Goal: Task Accomplishment & Management: Complete application form

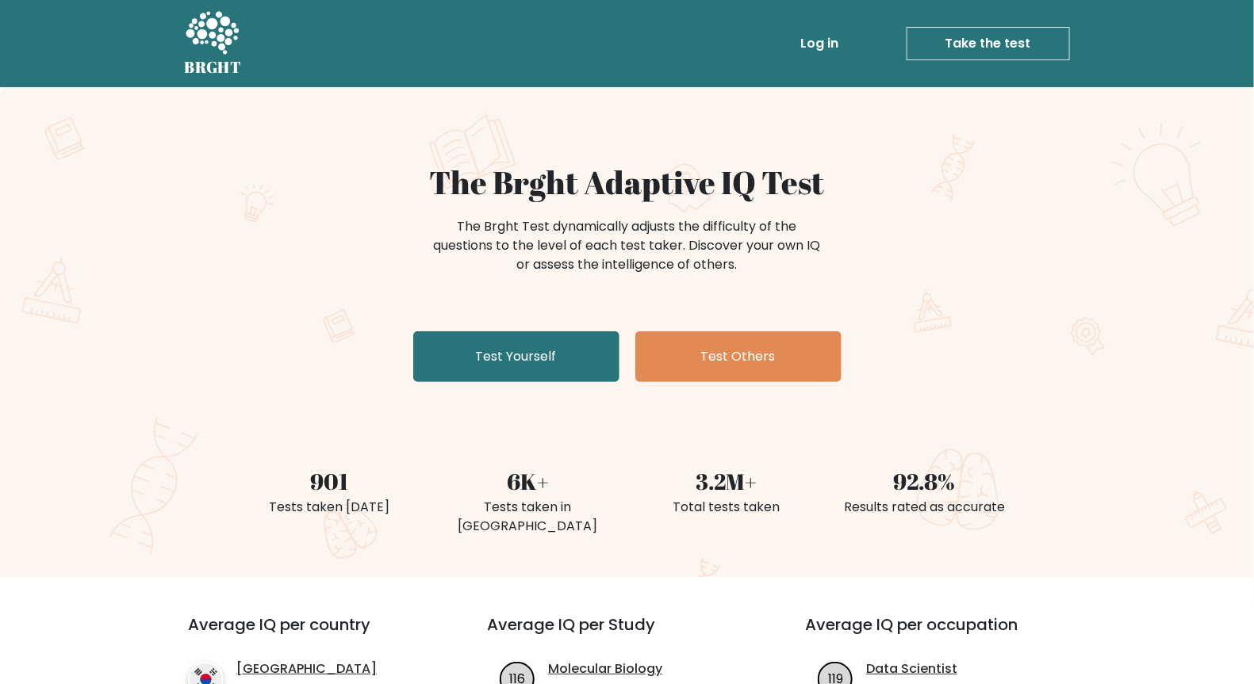
click at [1028, 48] on link "Take the test" at bounding box center [988, 43] width 163 height 33
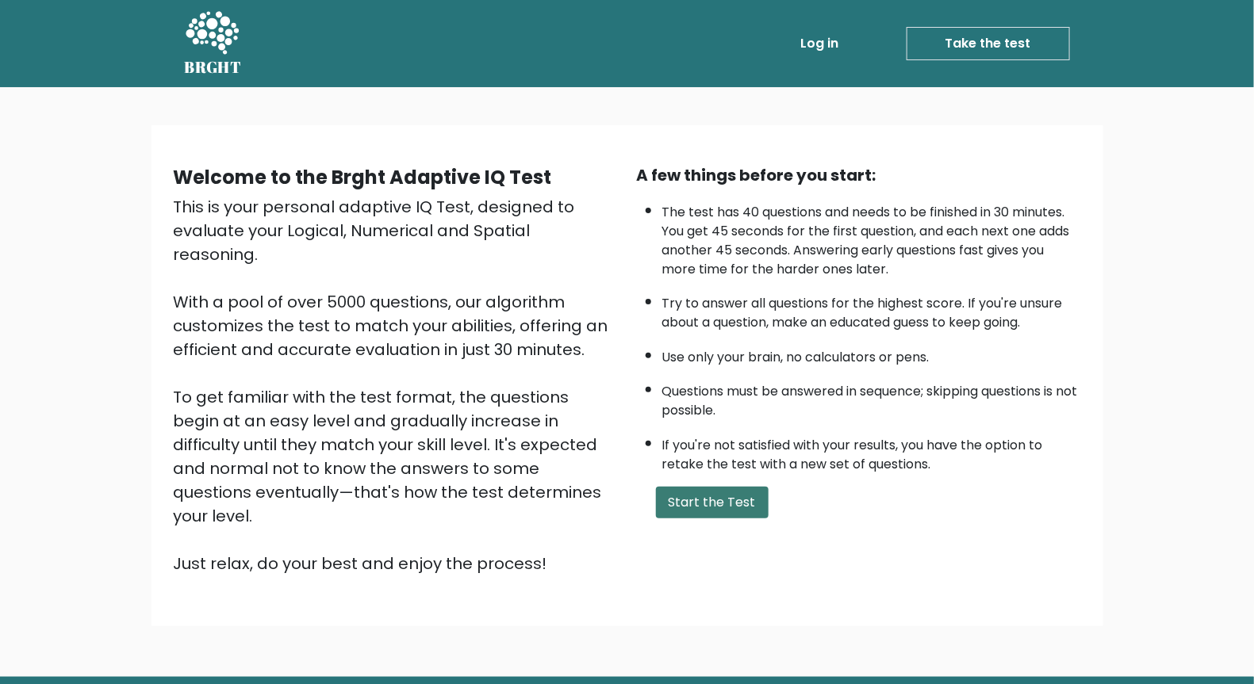
click at [709, 492] on button "Start the Test" at bounding box center [712, 503] width 113 height 32
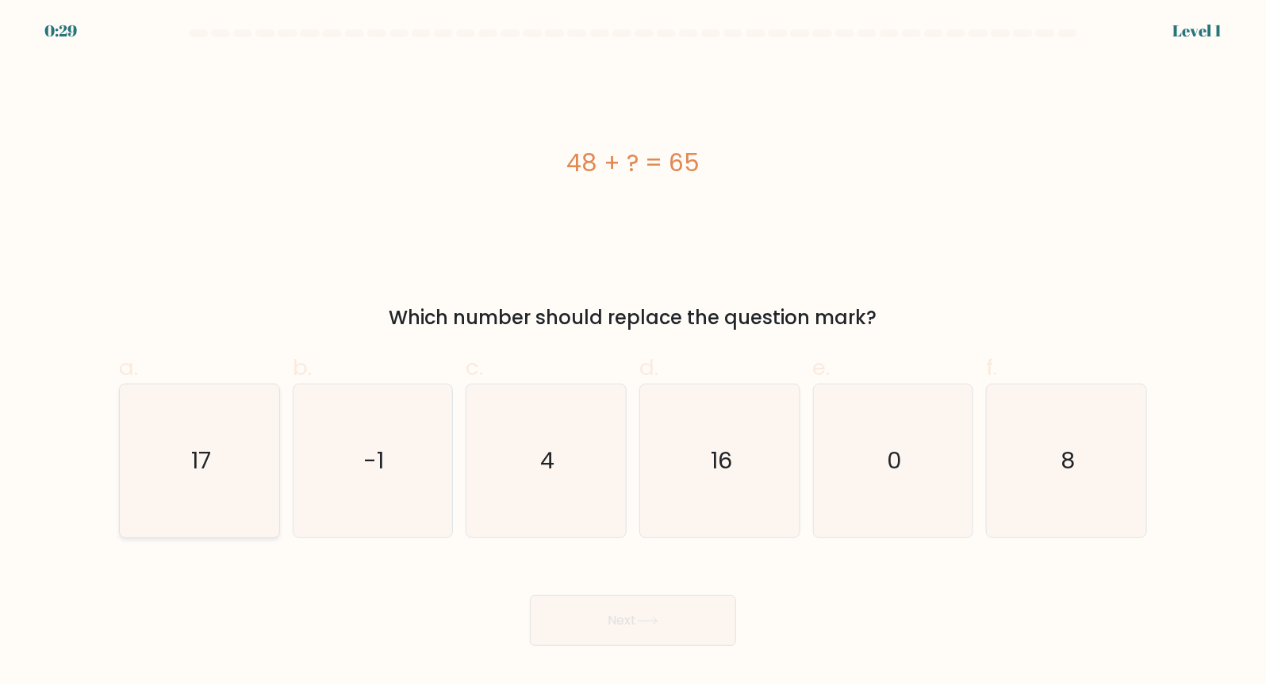
click at [255, 450] on icon "17" at bounding box center [199, 461] width 153 height 153
click at [633, 353] on input "a. 17" at bounding box center [633, 348] width 1 height 10
radio input "true"
click at [588, 617] on button "Next" at bounding box center [633, 621] width 206 height 51
click at [628, 638] on button "Next" at bounding box center [633, 621] width 206 height 51
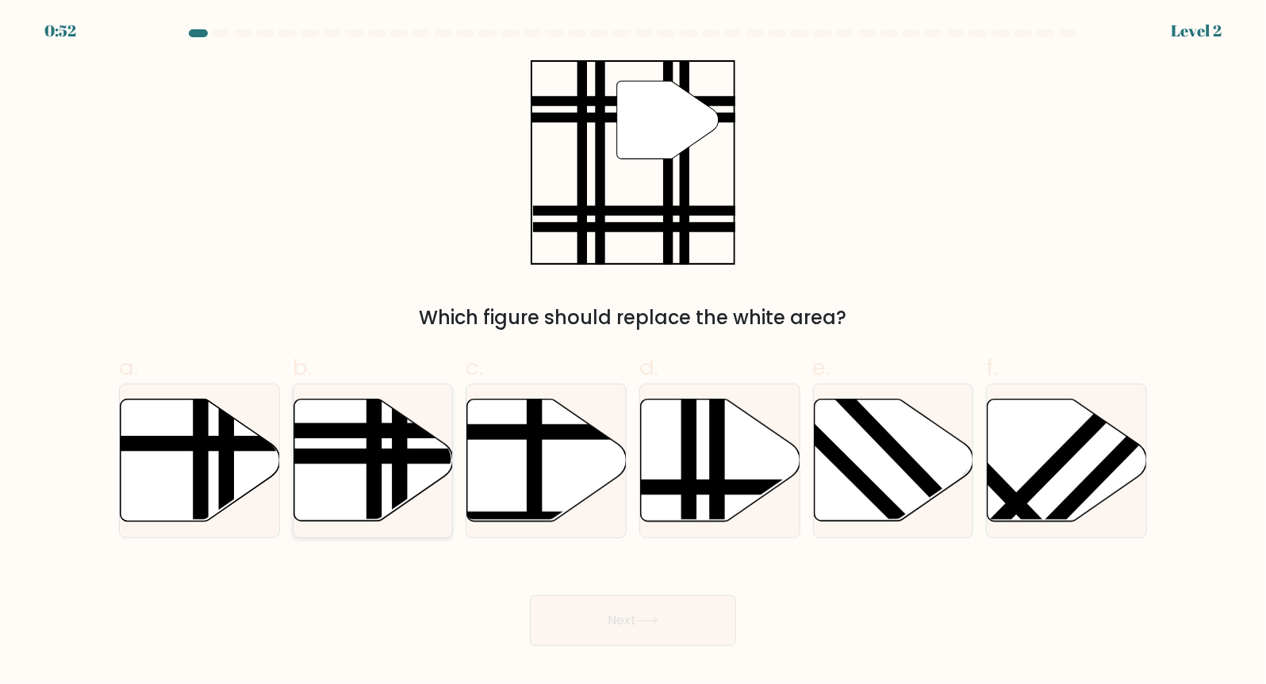
click at [374, 453] on line at bounding box center [374, 527] width 0 height 321
click at [633, 353] on input "b." at bounding box center [633, 348] width 1 height 10
radio input "true"
click at [592, 614] on button "Next" at bounding box center [633, 621] width 206 height 51
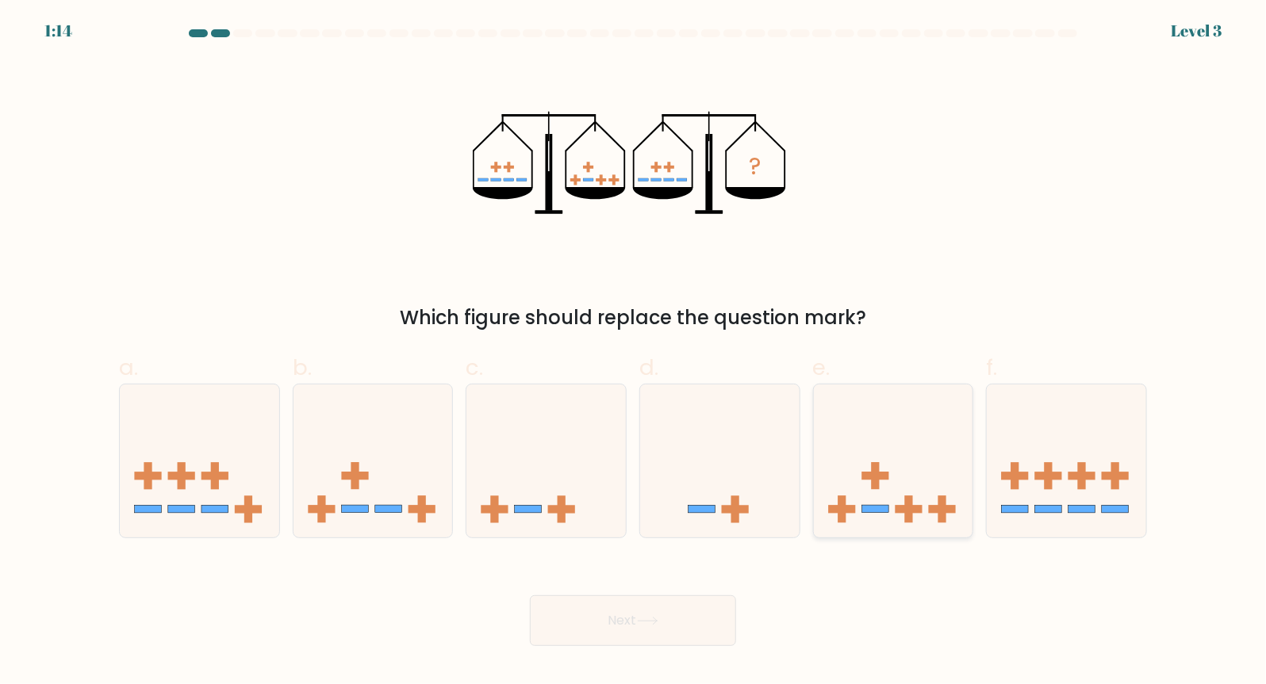
click at [876, 471] on rect at bounding box center [875, 475] width 8 height 27
click at [634, 353] on input "e." at bounding box center [633, 348] width 1 height 10
radio input "true"
click at [596, 627] on button "Next" at bounding box center [633, 621] width 206 height 51
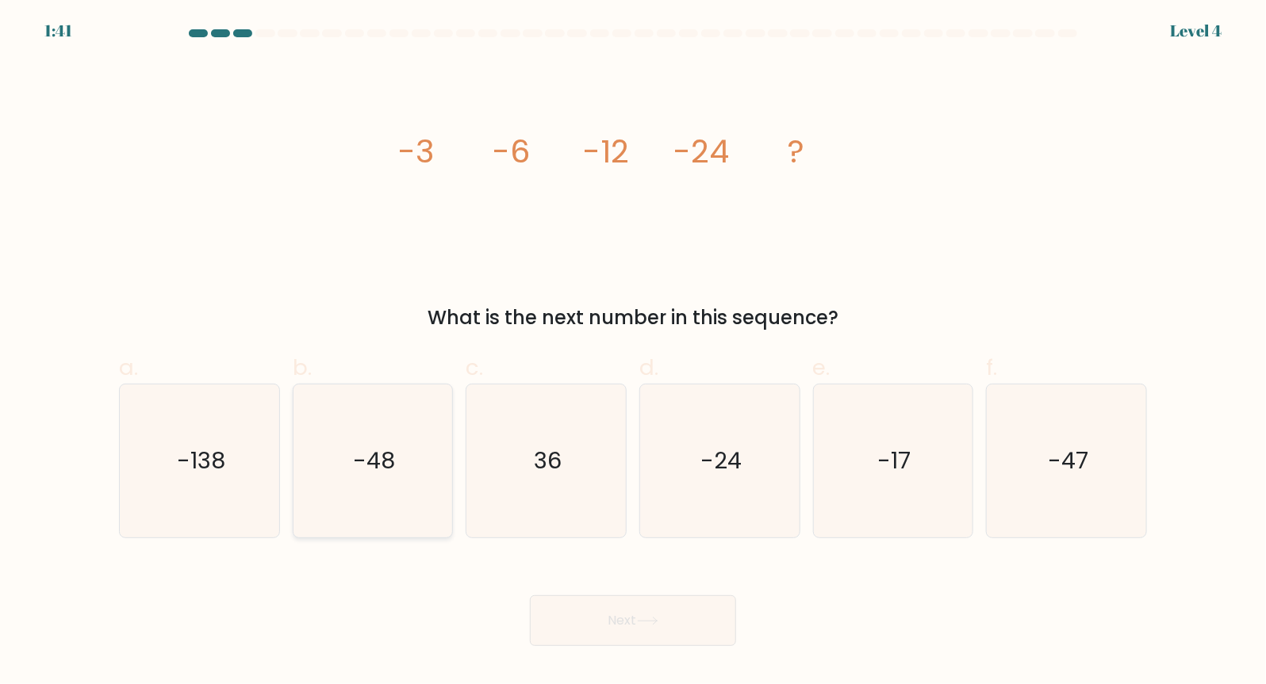
click at [361, 446] on text "-48" at bounding box center [374, 462] width 42 height 32
click at [633, 353] on input "b. -48" at bounding box center [633, 348] width 1 height 10
radio input "true"
click at [589, 616] on button "Next" at bounding box center [633, 621] width 206 height 51
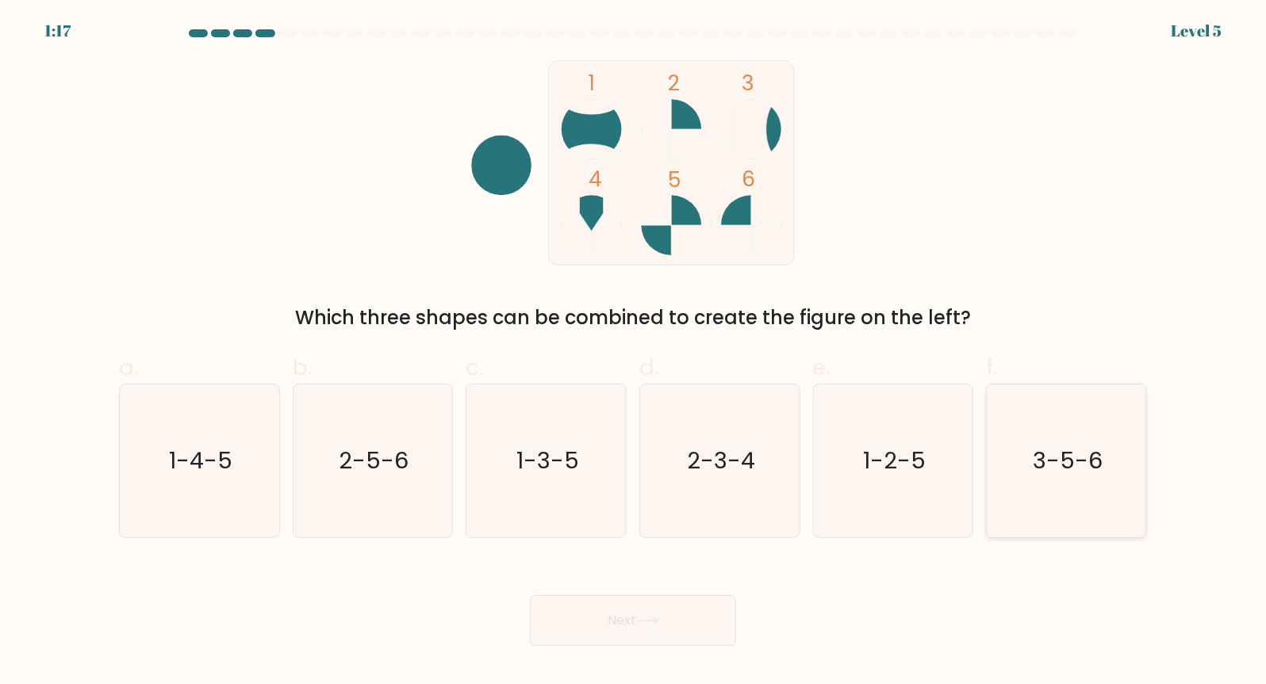
click at [1058, 473] on text "3-5-6" at bounding box center [1068, 462] width 70 height 32
click at [634, 353] on input "f. 3-5-6" at bounding box center [633, 348] width 1 height 10
radio input "true"
click at [600, 601] on button "Next" at bounding box center [633, 621] width 206 height 51
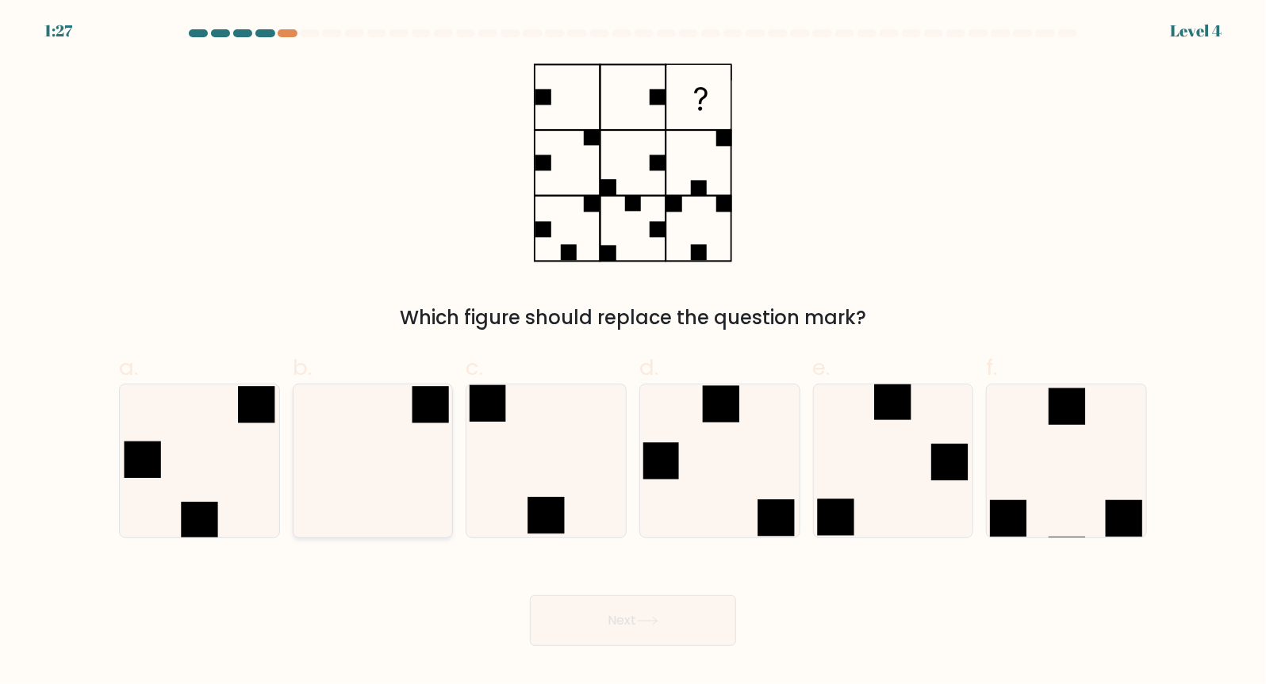
click at [373, 470] on icon at bounding box center [372, 461] width 153 height 153
click at [633, 353] on input "b." at bounding box center [633, 348] width 1 height 10
radio input "true"
click at [626, 632] on button "Next" at bounding box center [633, 621] width 206 height 51
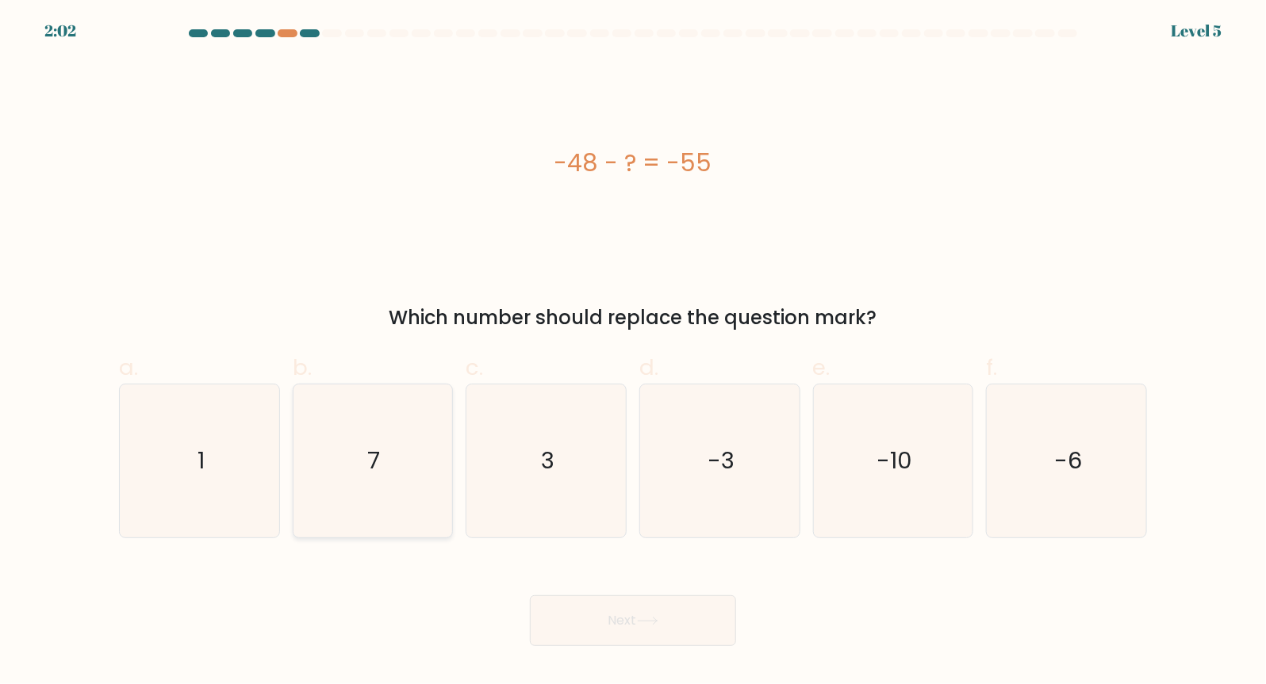
click at [344, 427] on icon "7" at bounding box center [372, 461] width 153 height 153
click at [633, 353] on input "b. 7" at bounding box center [633, 348] width 1 height 10
radio input "true"
click at [573, 600] on button "Next" at bounding box center [633, 621] width 206 height 51
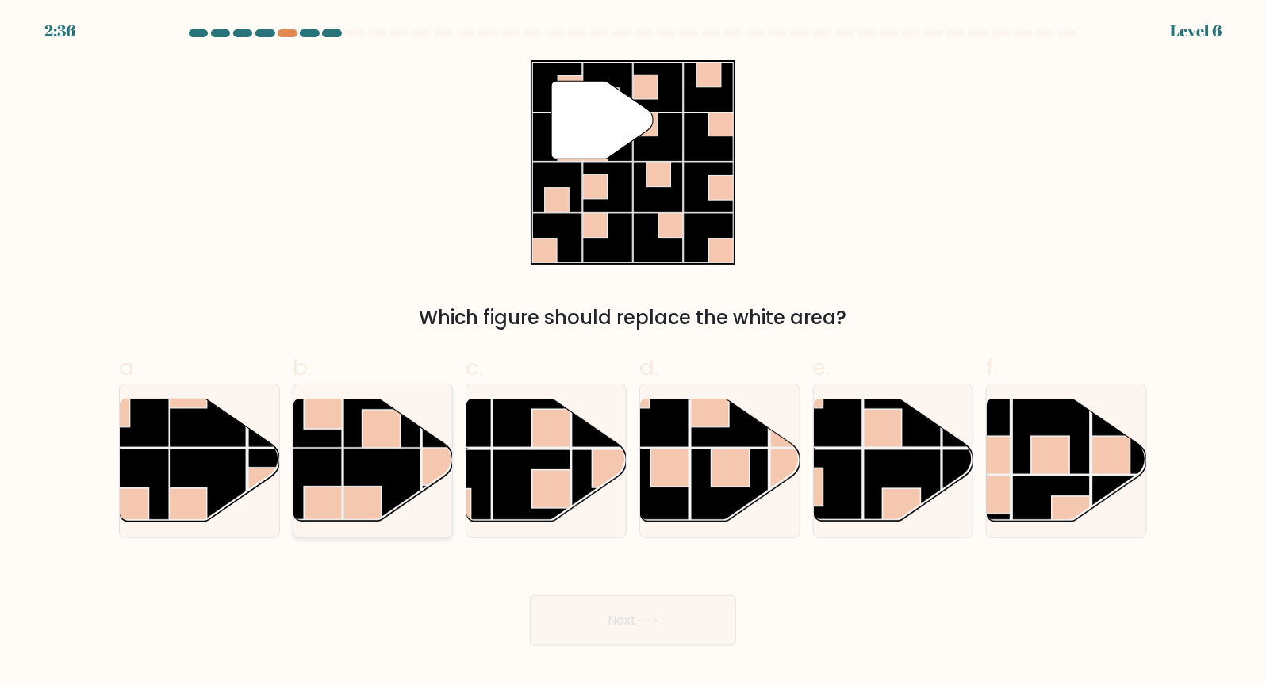
click at [408, 480] on rect at bounding box center [382, 487] width 78 height 78
click at [633, 353] on input "b." at bounding box center [633, 348] width 1 height 10
radio input "true"
click at [615, 613] on button "Next" at bounding box center [633, 621] width 206 height 51
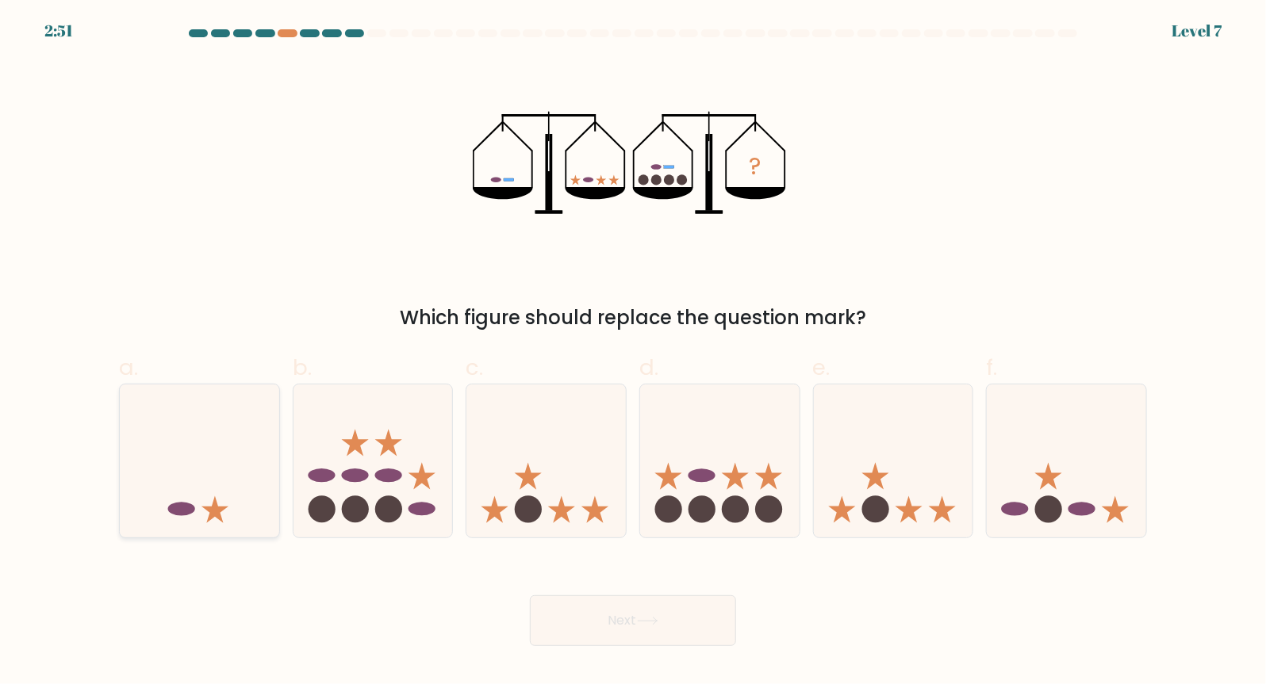
click at [234, 481] on icon at bounding box center [199, 462] width 159 height 132
click at [633, 353] on input "a." at bounding box center [633, 348] width 1 height 10
radio input "true"
click at [647, 634] on button "Next" at bounding box center [633, 621] width 206 height 51
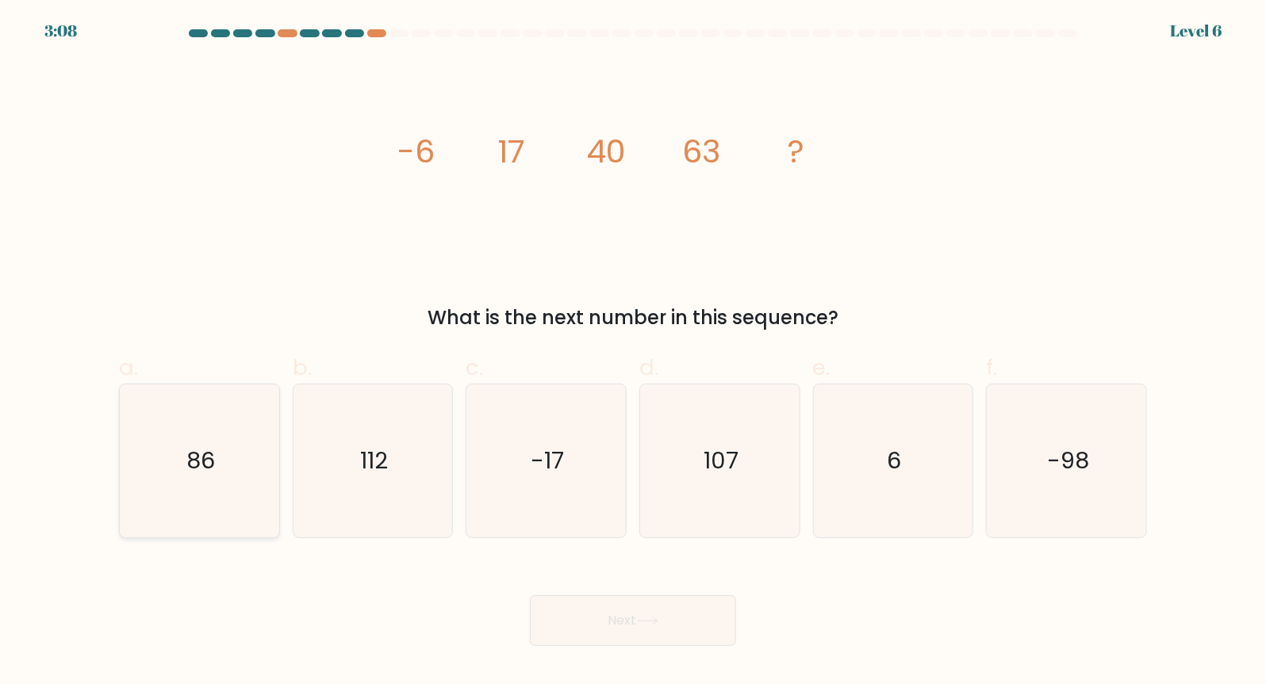
click at [255, 473] on icon "86" at bounding box center [199, 461] width 153 height 153
click at [633, 353] on input "a. 86" at bounding box center [633, 348] width 1 height 10
radio input "true"
click at [555, 627] on button "Next" at bounding box center [633, 621] width 206 height 51
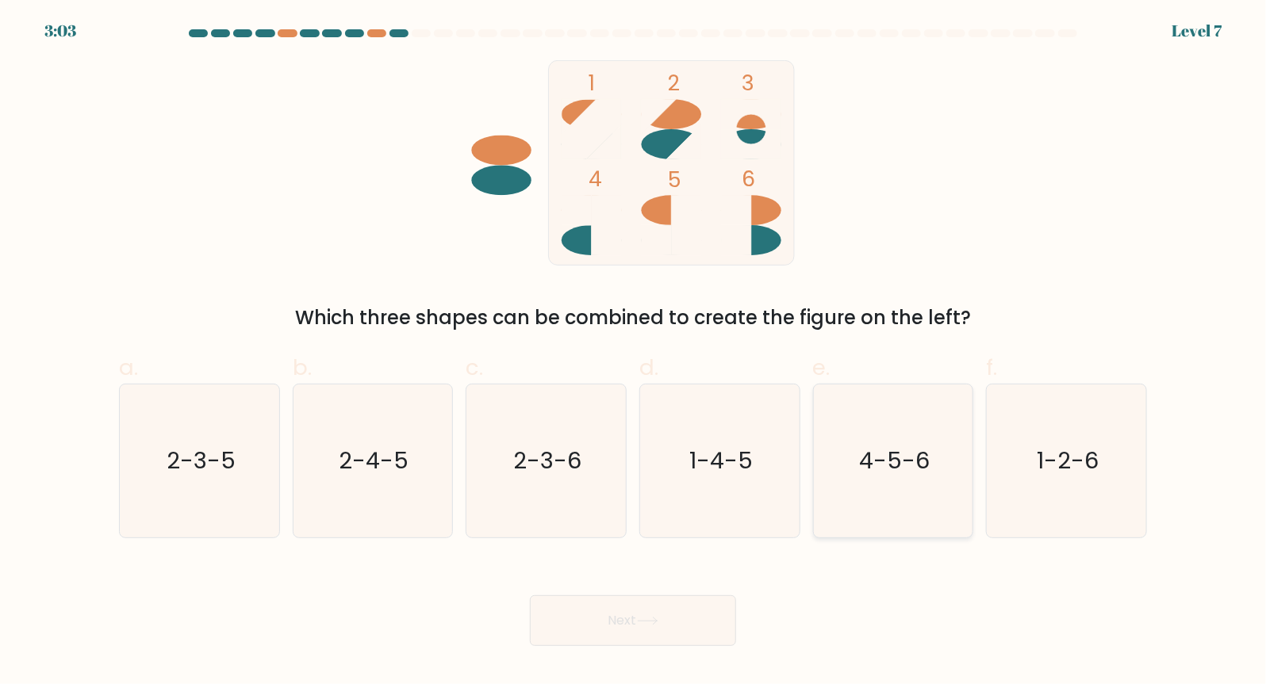
click at [914, 502] on icon "4-5-6" at bounding box center [892, 461] width 153 height 153
click at [634, 353] on input "e. 4-5-6" at bounding box center [633, 348] width 1 height 10
radio input "true"
click at [622, 615] on button "Next" at bounding box center [633, 621] width 206 height 51
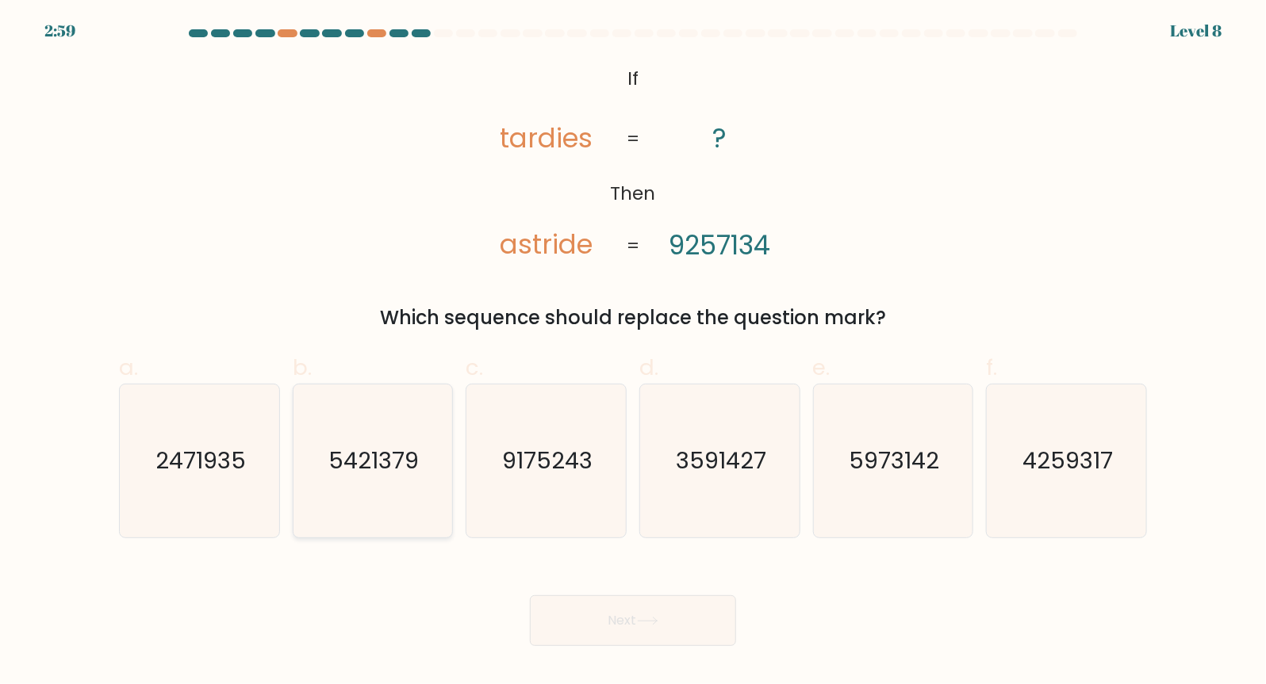
click at [376, 472] on text "5421379" at bounding box center [374, 462] width 90 height 32
click at [633, 353] on input "b. 5421379" at bounding box center [633, 348] width 1 height 10
radio input "true"
click at [669, 619] on button "Next" at bounding box center [633, 621] width 206 height 51
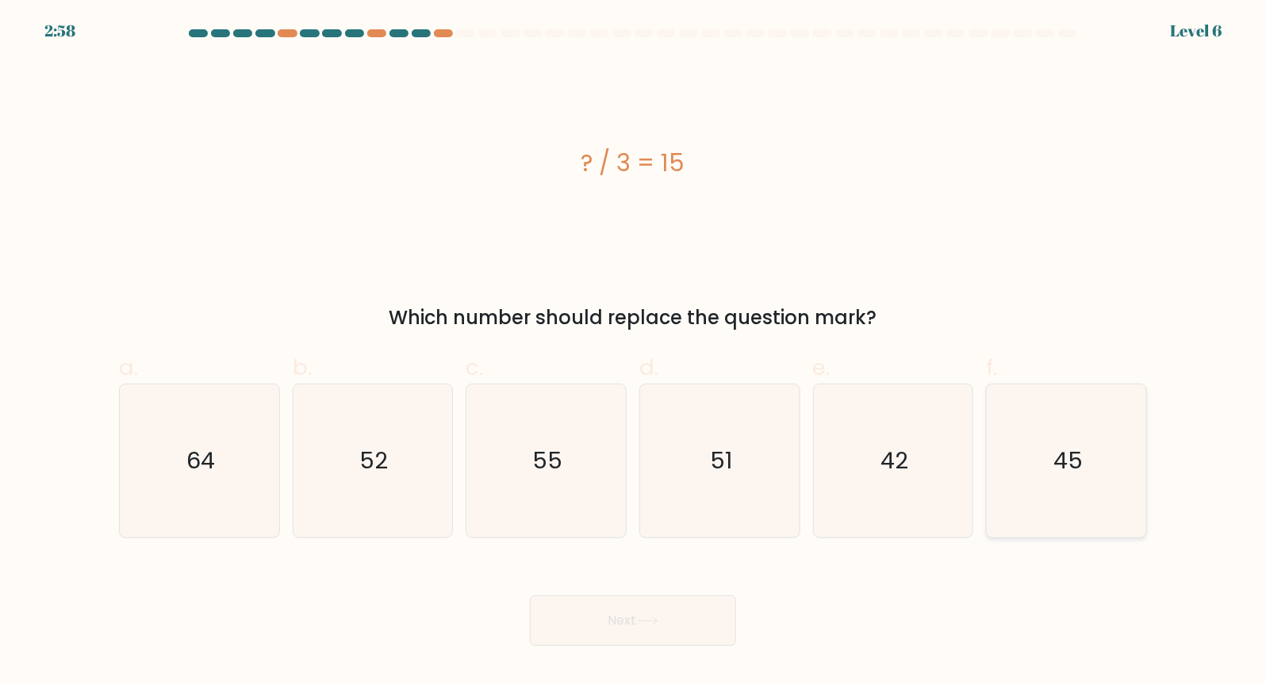
click at [1103, 493] on icon "45" at bounding box center [1066, 461] width 153 height 153
click at [634, 353] on input "f. 45" at bounding box center [633, 348] width 1 height 10
radio input "true"
click at [633, 619] on button "Next" at bounding box center [633, 621] width 206 height 51
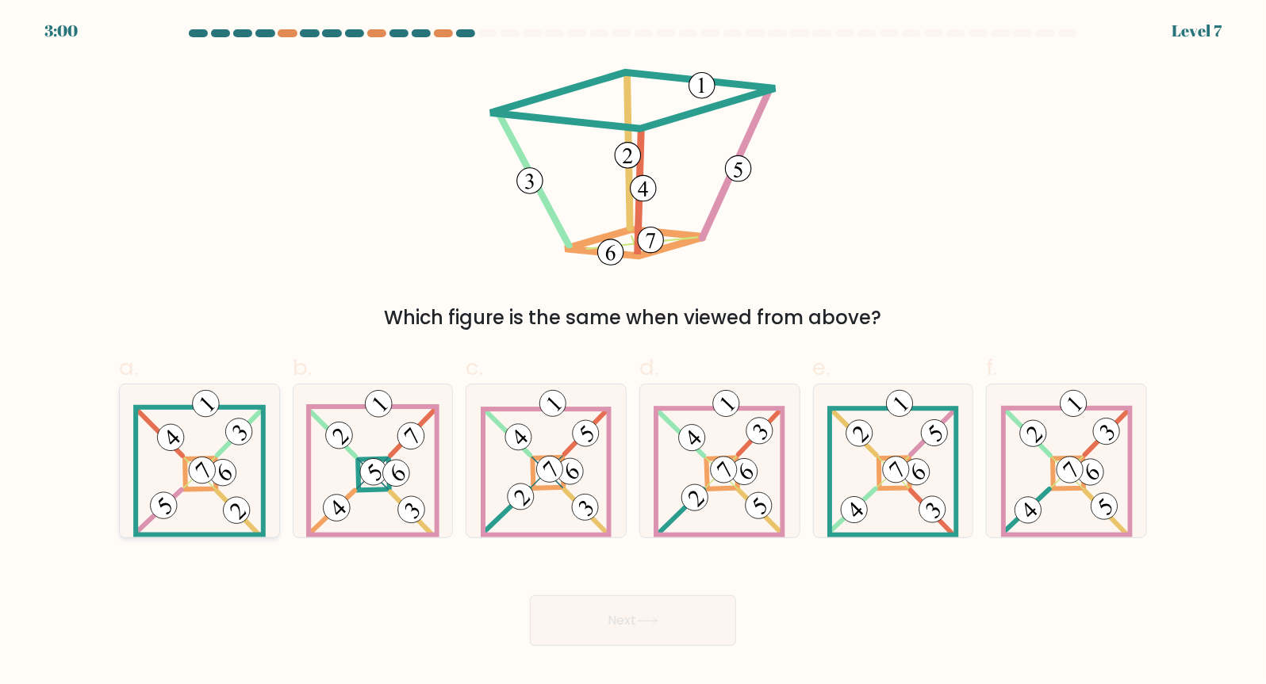
click at [225, 482] on 877 at bounding box center [222, 472] width 37 height 37
click at [633, 353] on input "a." at bounding box center [633, 348] width 1 height 10
radio input "true"
click at [628, 634] on button "Next" at bounding box center [633, 621] width 206 height 51
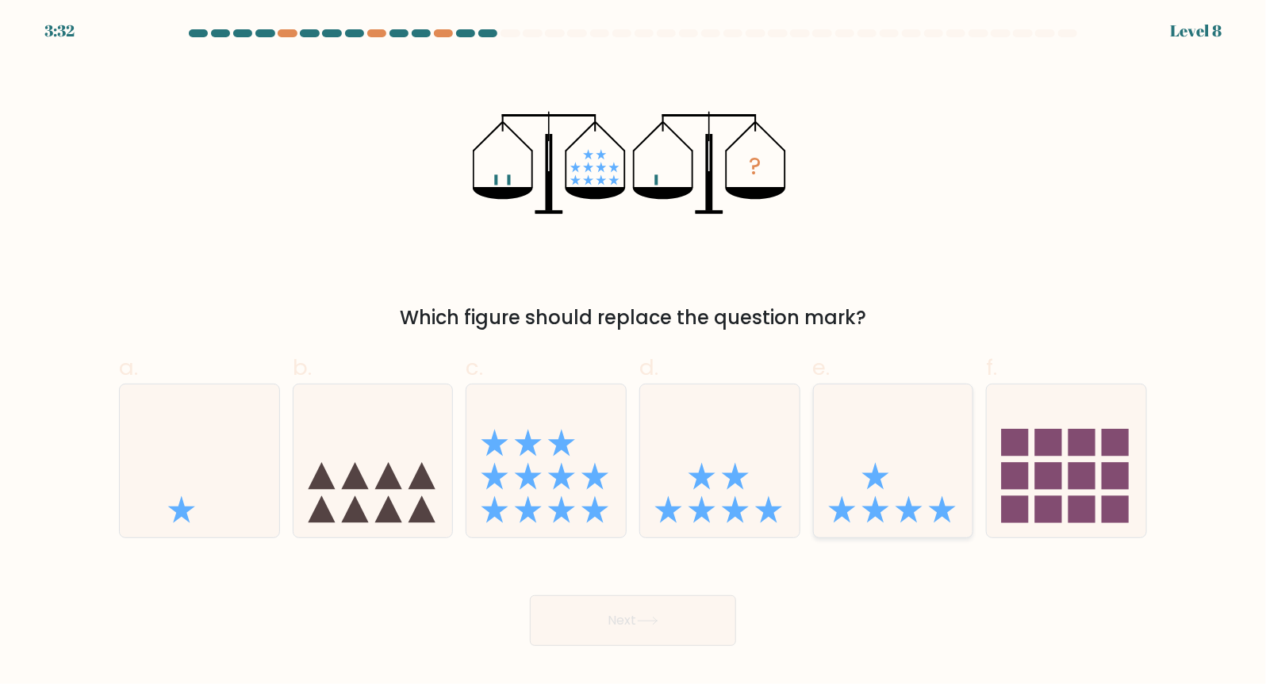
click at [907, 476] on icon at bounding box center [893, 462] width 159 height 132
click at [634, 353] on input "e." at bounding box center [633, 348] width 1 height 10
radio input "true"
click at [580, 603] on button "Next" at bounding box center [633, 621] width 206 height 51
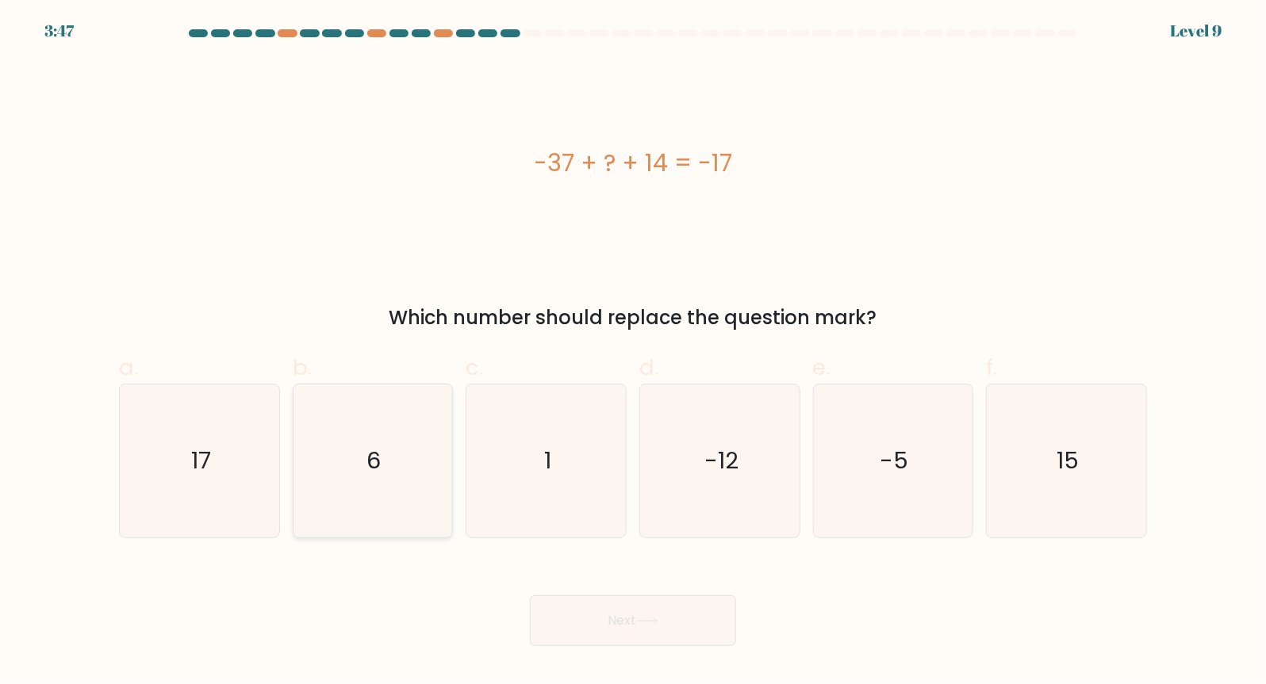
click at [424, 488] on icon "6" at bounding box center [372, 461] width 153 height 153
click at [633, 353] on input "b. 6" at bounding box center [633, 348] width 1 height 10
radio input "true"
click at [625, 619] on button "Next" at bounding box center [633, 621] width 206 height 51
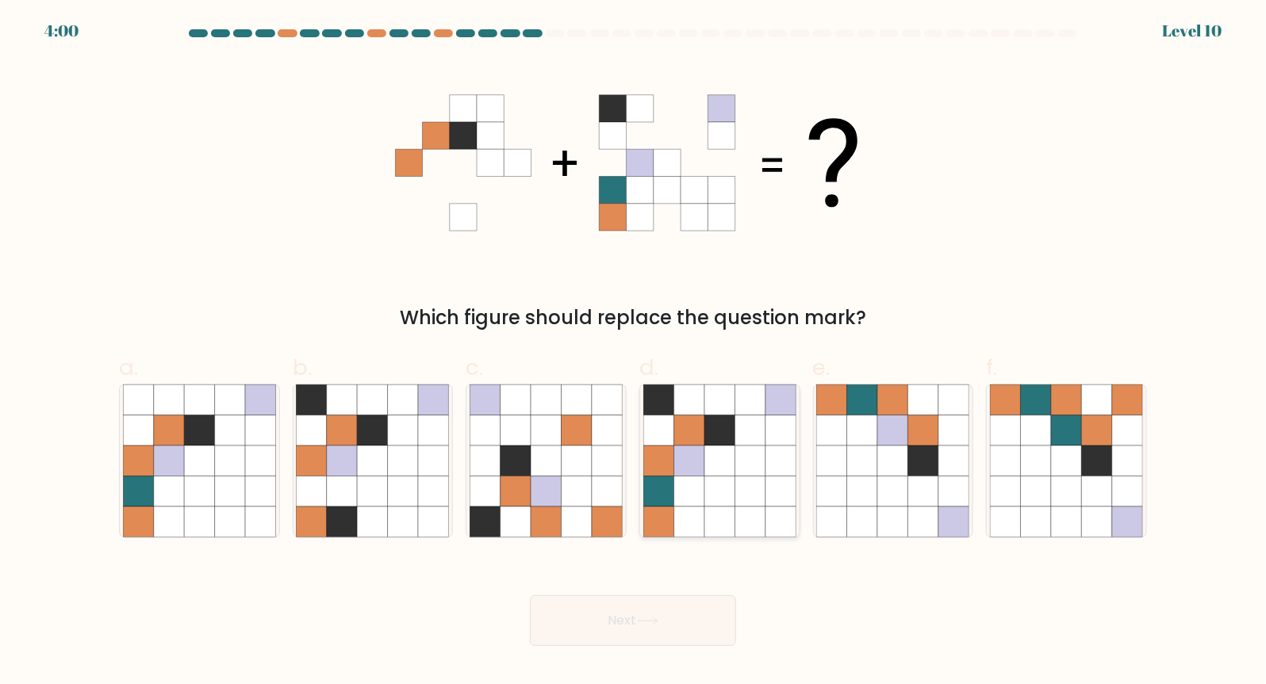
click at [703, 456] on icon at bounding box center [689, 461] width 30 height 30
click at [634, 353] on input "d." at bounding box center [633, 348] width 1 height 10
radio input "true"
click at [658, 625] on icon at bounding box center [647, 621] width 21 height 9
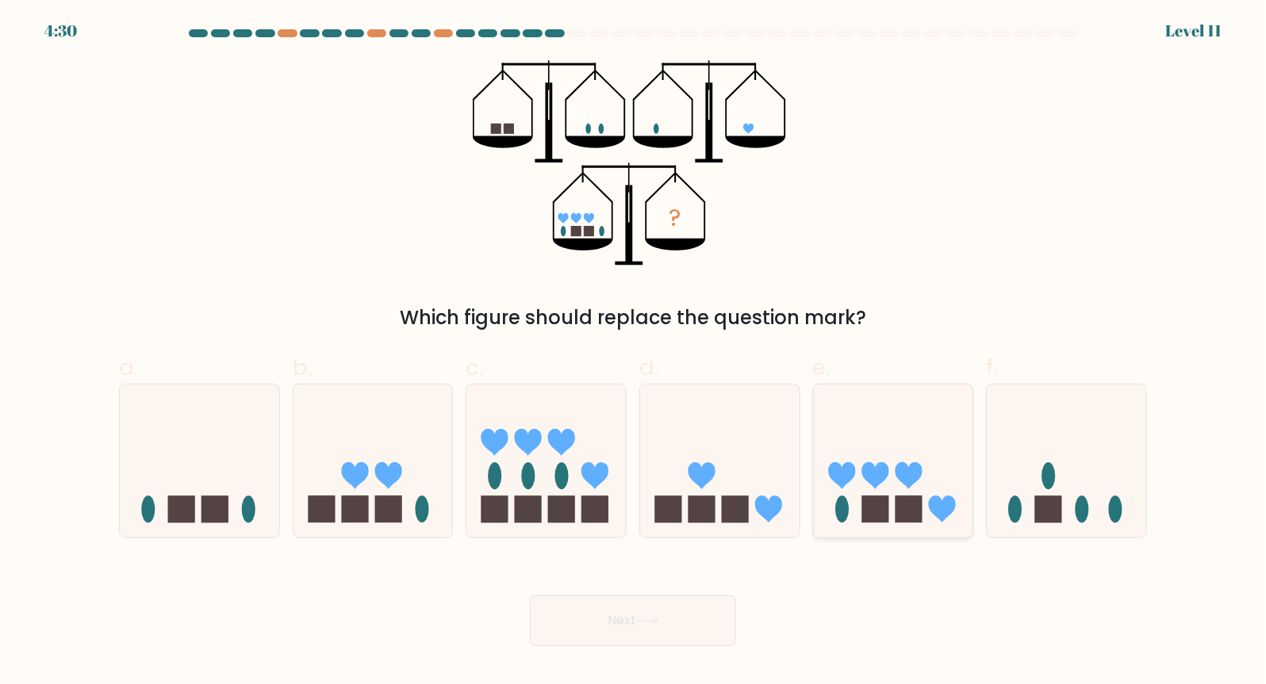
click at [933, 473] on icon at bounding box center [893, 462] width 159 height 132
click at [634, 353] on input "e." at bounding box center [633, 348] width 1 height 10
radio input "true"
click at [565, 611] on button "Next" at bounding box center [633, 621] width 206 height 51
click at [658, 619] on icon at bounding box center [647, 621] width 21 height 9
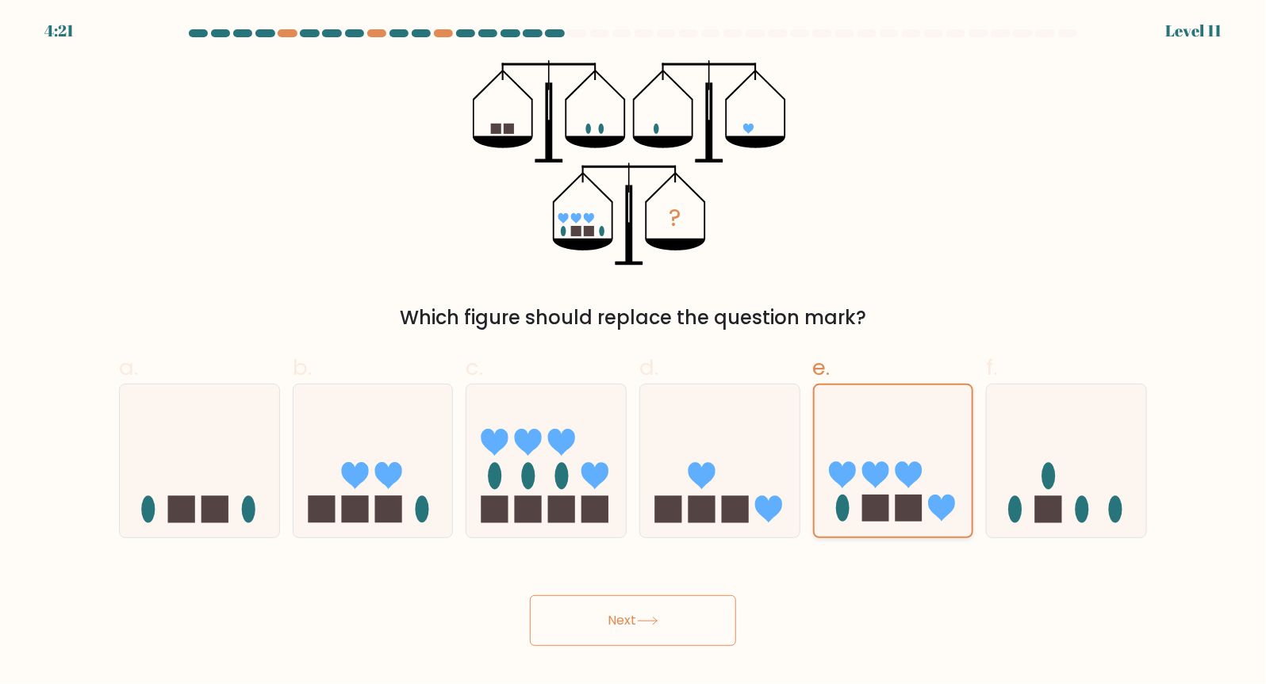
click at [846, 461] on icon at bounding box center [894, 461] width 158 height 131
click at [634, 353] on input "e." at bounding box center [633, 348] width 1 height 10
click at [648, 607] on button "Next" at bounding box center [633, 621] width 206 height 51
click at [692, 417] on icon at bounding box center [719, 462] width 159 height 132
click at [634, 353] on input "d." at bounding box center [633, 348] width 1 height 10
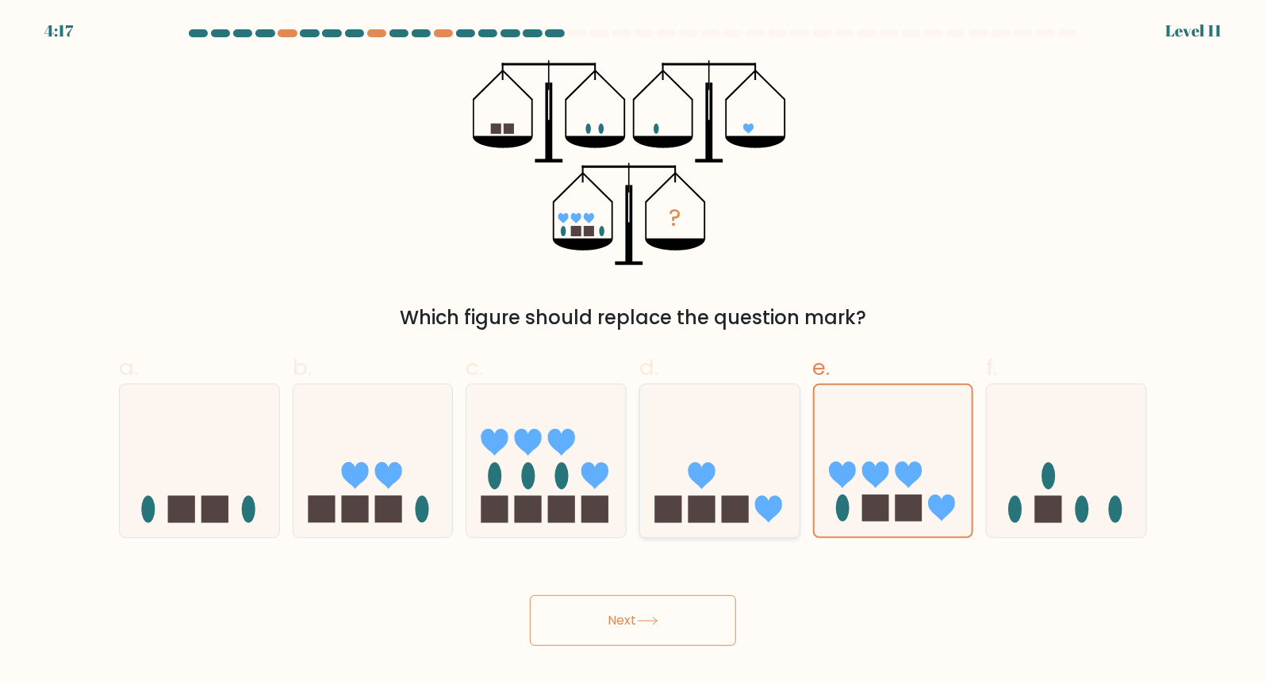
radio input "true"
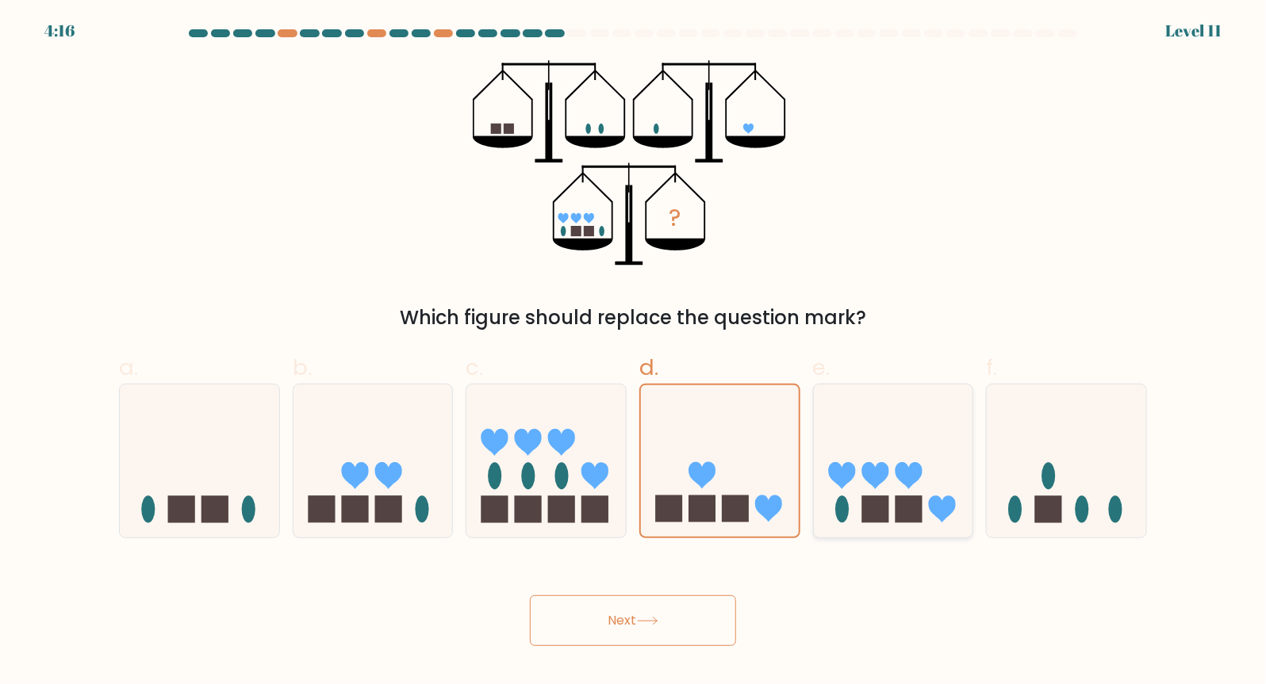
click at [841, 436] on icon at bounding box center [893, 462] width 159 height 132
click at [634, 353] on input "e." at bounding box center [633, 348] width 1 height 10
radio input "true"
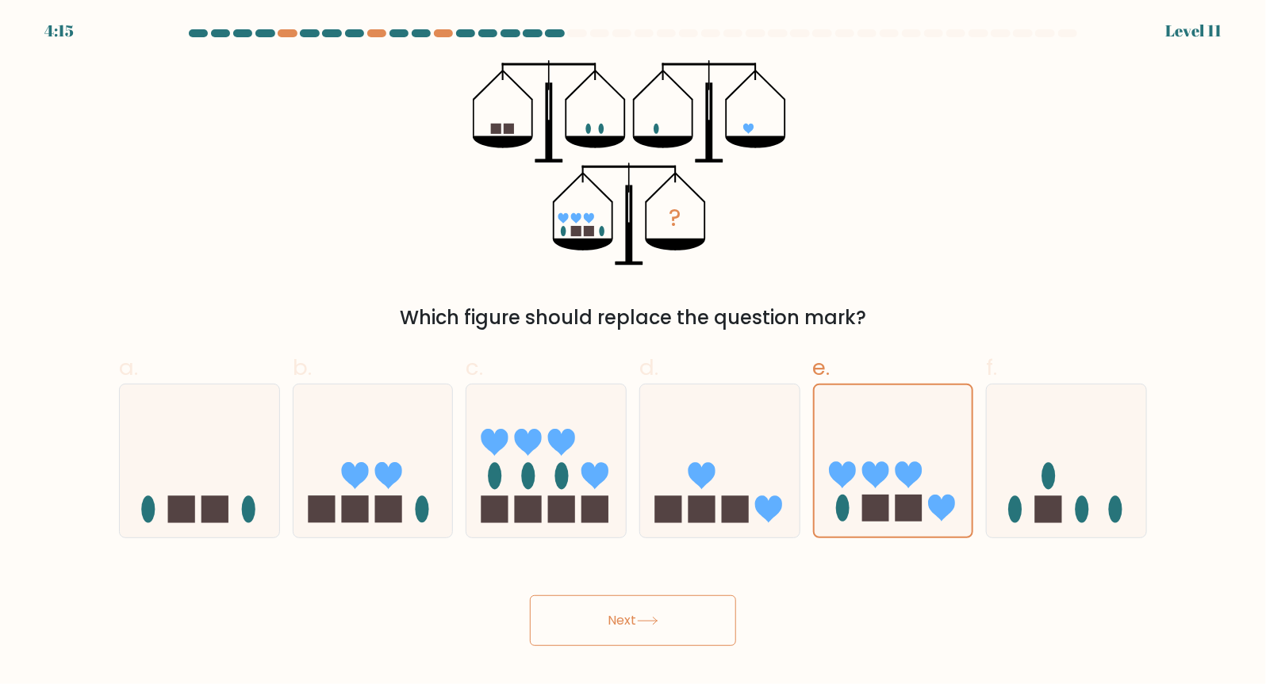
click at [654, 606] on button "Next" at bounding box center [633, 621] width 206 height 51
click at [648, 624] on icon at bounding box center [647, 621] width 21 height 9
click at [650, 619] on icon at bounding box center [647, 621] width 21 height 9
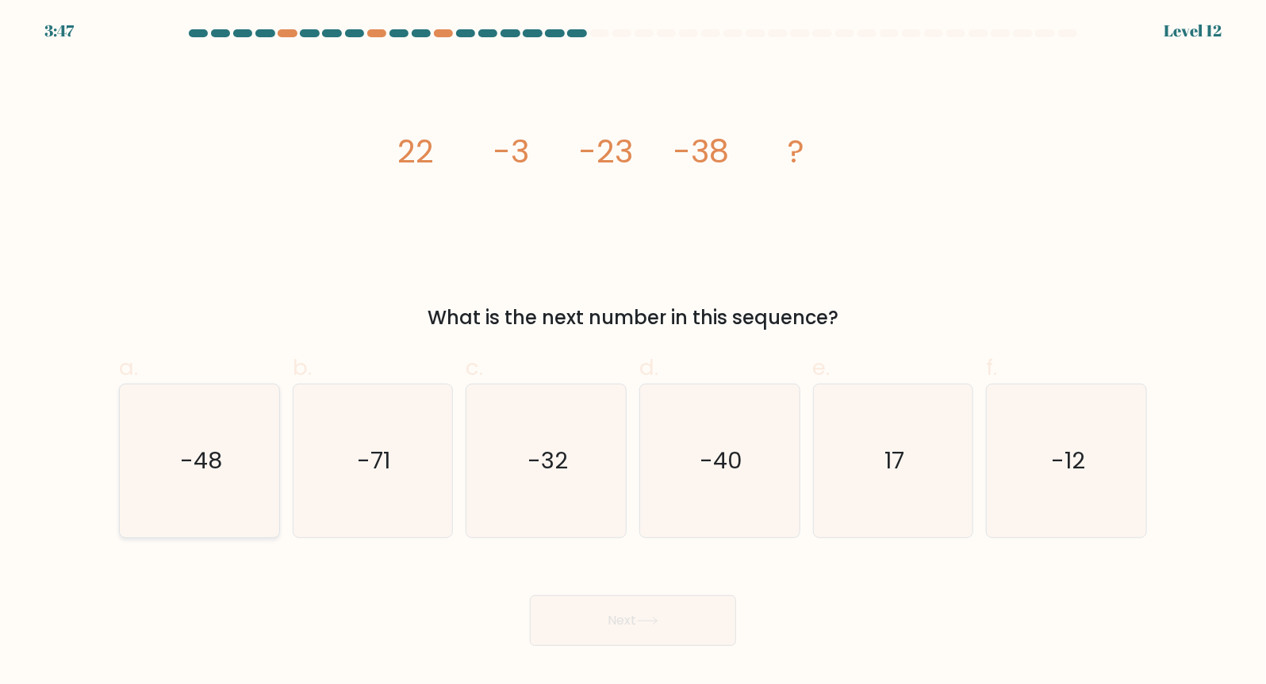
click at [180, 450] on text "-48" at bounding box center [201, 462] width 42 height 32
click at [633, 353] on input "a. -48" at bounding box center [633, 348] width 1 height 10
radio input "true"
click at [602, 630] on button "Next" at bounding box center [633, 621] width 206 height 51
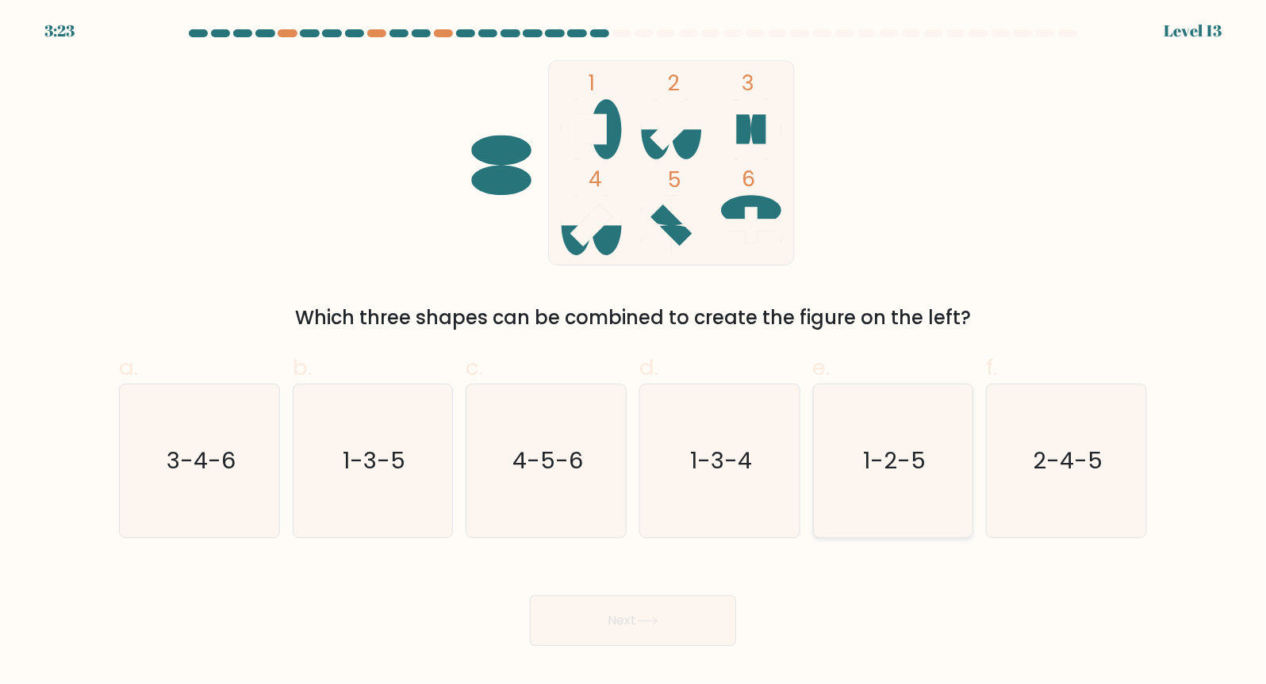
click at [891, 437] on icon "1-2-5" at bounding box center [892, 461] width 153 height 153
click at [634, 353] on input "e. 1-2-5" at bounding box center [633, 348] width 1 height 10
radio input "true"
click at [574, 627] on button "Next" at bounding box center [633, 621] width 206 height 51
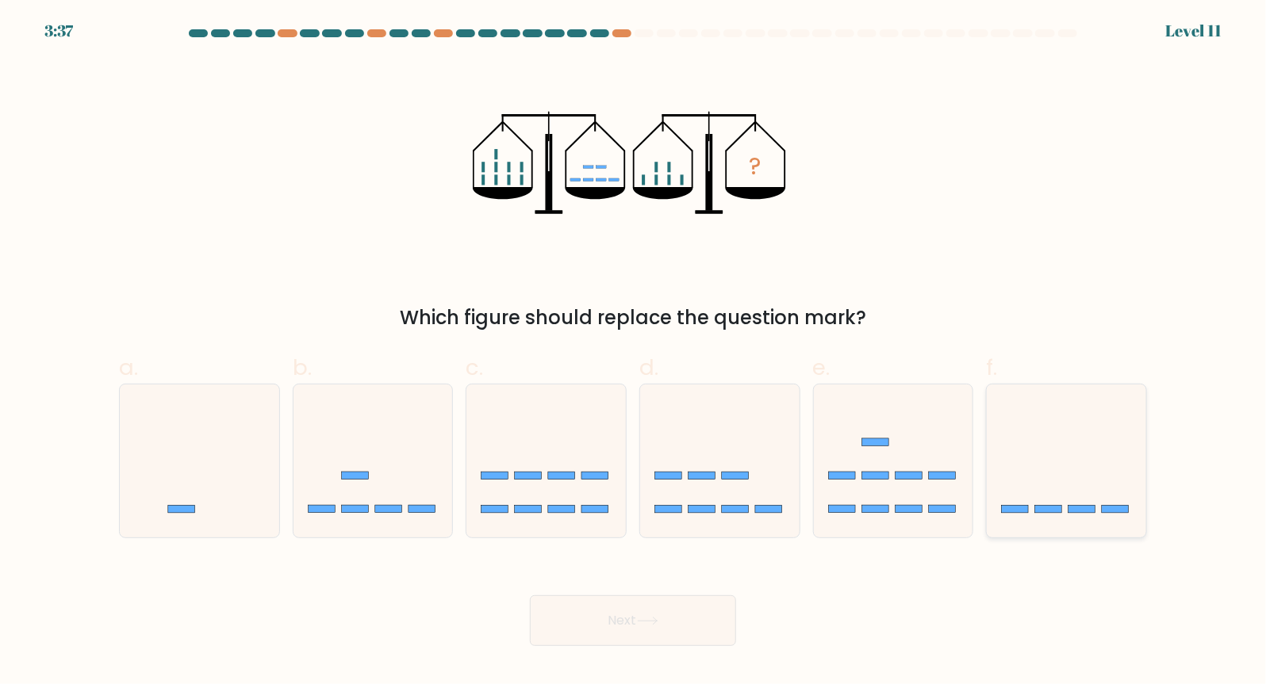
click at [1099, 479] on icon at bounding box center [1066, 462] width 159 height 132
click at [634, 353] on input "f." at bounding box center [633, 348] width 1 height 10
radio input "true"
click at [654, 617] on icon at bounding box center [647, 621] width 21 height 9
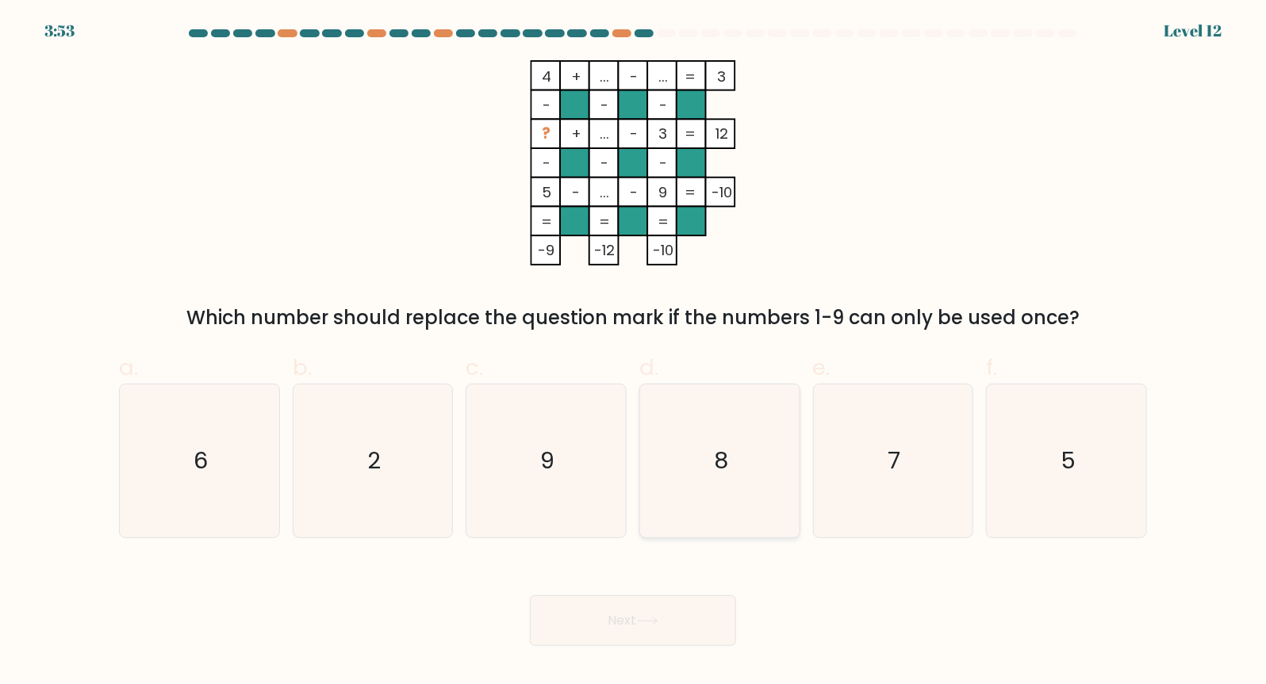
click at [761, 497] on icon "8" at bounding box center [719, 461] width 153 height 153
click at [634, 353] on input "d. 8" at bounding box center [633, 348] width 1 height 10
radio input "true"
click at [658, 623] on icon at bounding box center [647, 621] width 21 height 9
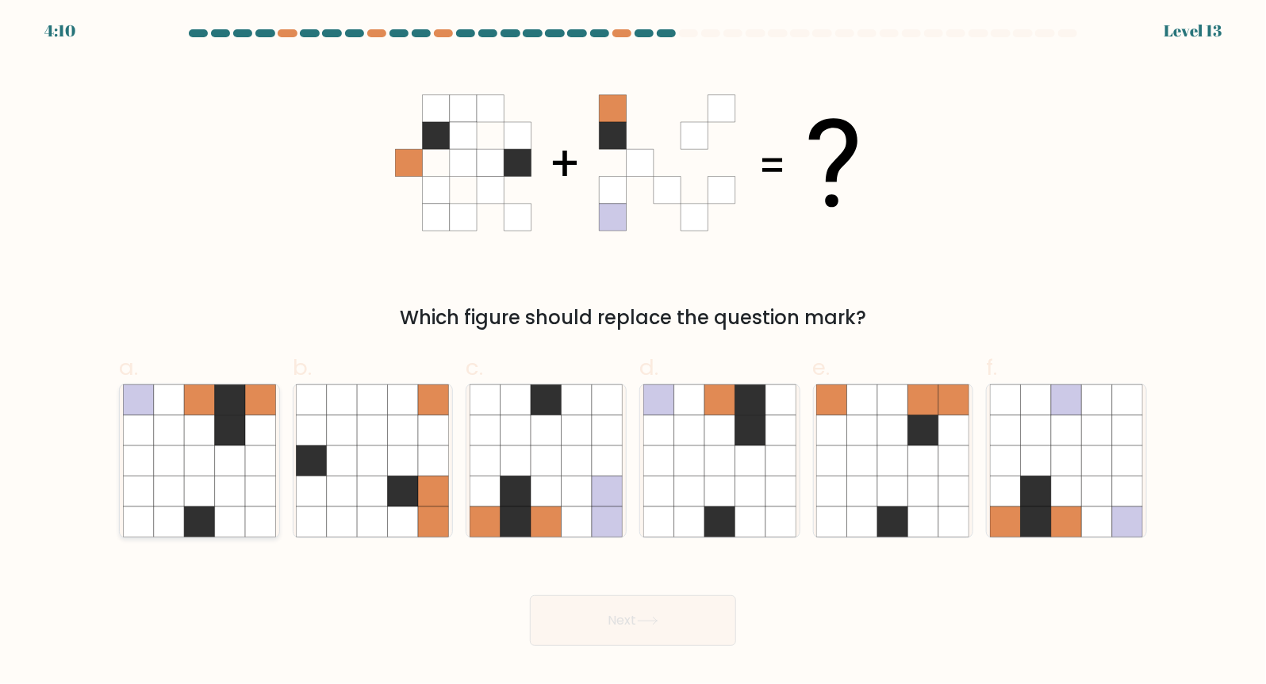
click at [131, 423] on icon at bounding box center [138, 431] width 30 height 30
click at [633, 353] on input "a." at bounding box center [633, 348] width 1 height 10
radio input "true"
click at [639, 627] on button "Next" at bounding box center [633, 621] width 206 height 51
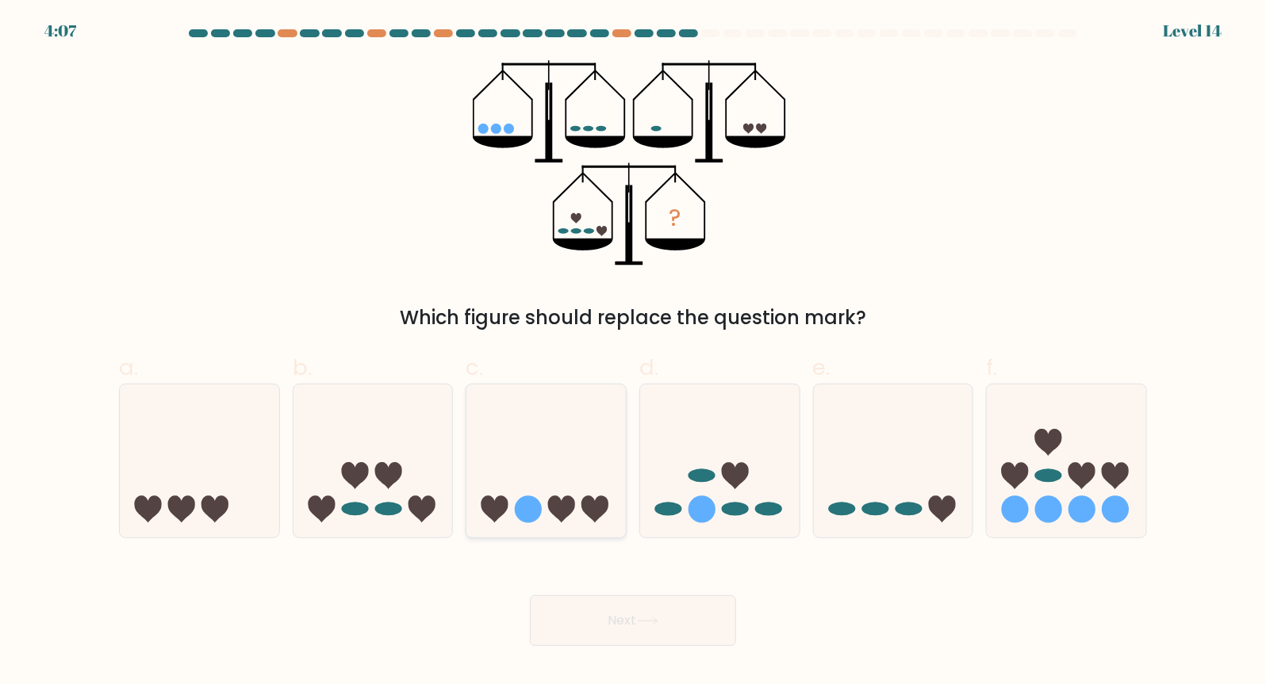
click at [513, 504] on icon at bounding box center [545, 462] width 159 height 132
click at [633, 353] on input "c." at bounding box center [633, 348] width 1 height 10
radio input "true"
click at [627, 637] on button "Next" at bounding box center [633, 621] width 206 height 51
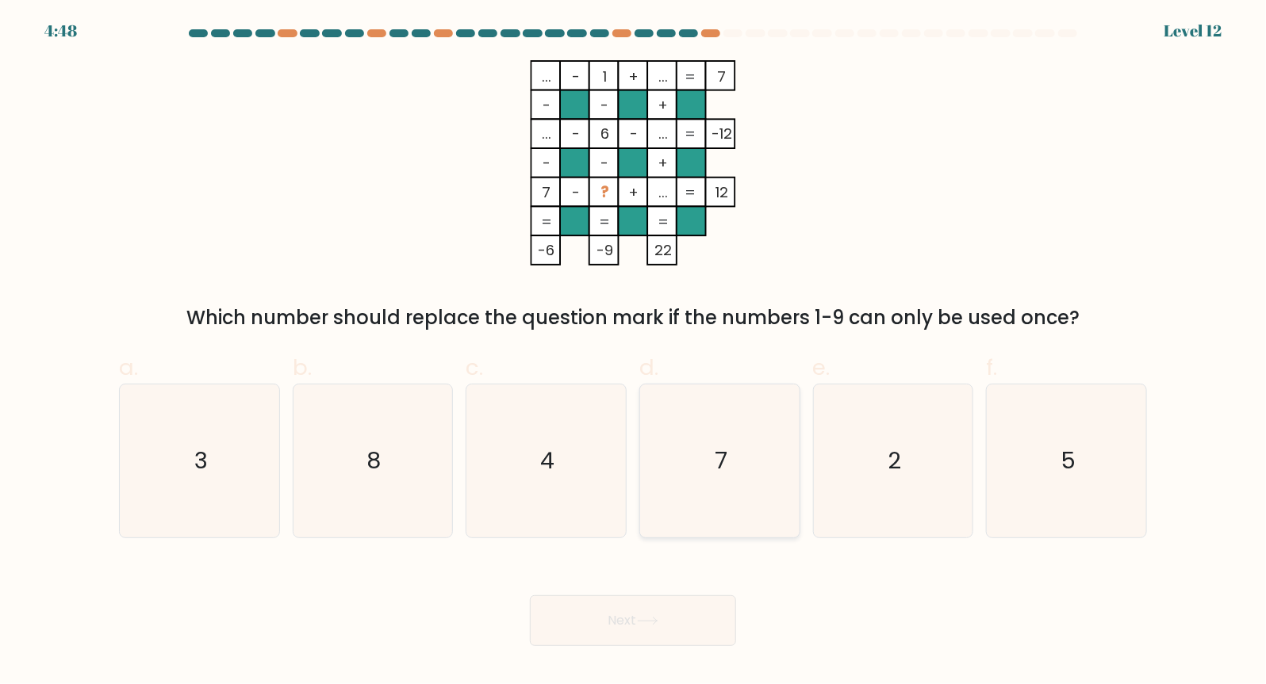
click at [728, 444] on icon "7" at bounding box center [719, 461] width 153 height 153
click at [634, 353] on input "d. 7" at bounding box center [633, 348] width 1 height 10
radio input "true"
click at [663, 607] on button "Next" at bounding box center [633, 621] width 206 height 51
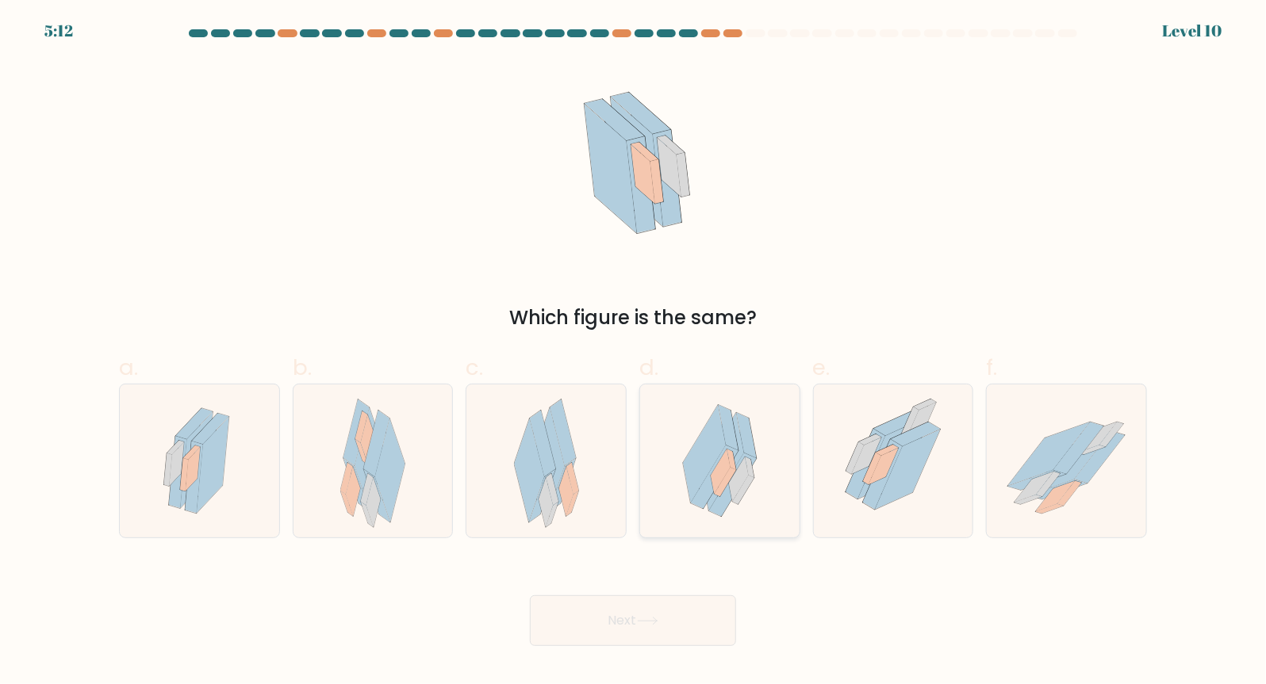
click at [707, 483] on icon at bounding box center [715, 477] width 48 height 63
click at [634, 353] on input "d." at bounding box center [633, 348] width 1 height 10
radio input "true"
click at [650, 616] on button "Next" at bounding box center [633, 621] width 206 height 51
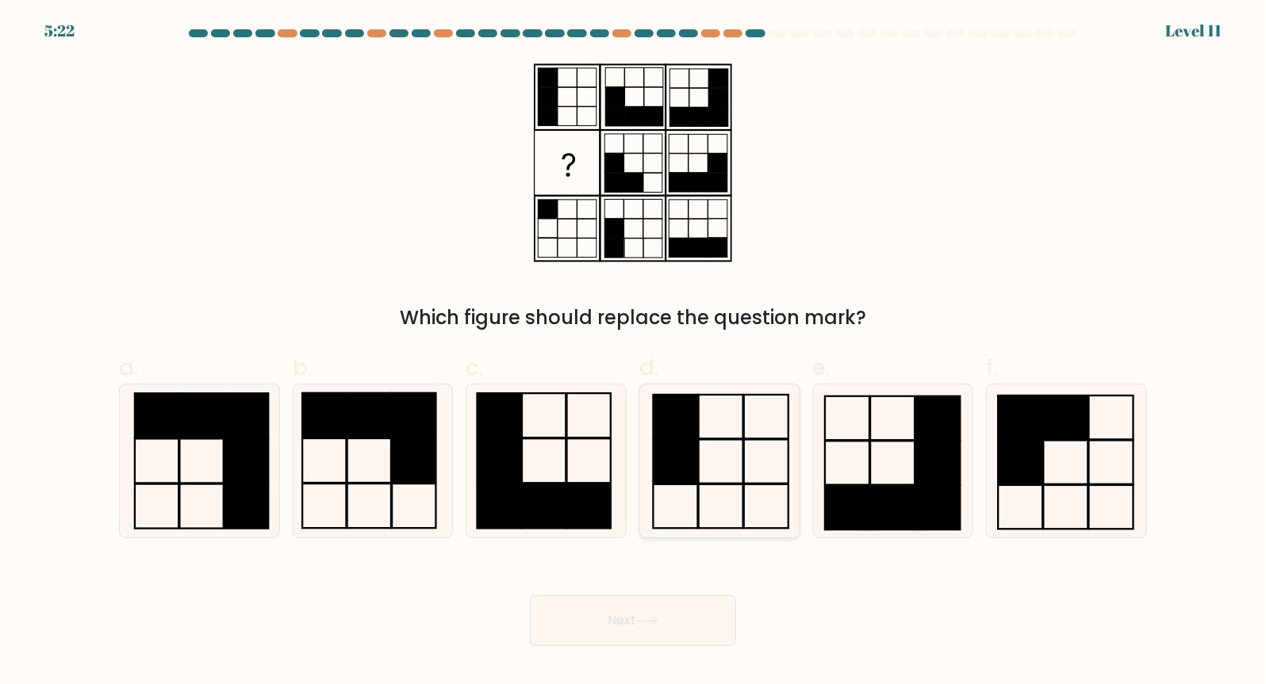
click at [738, 464] on icon at bounding box center [719, 461] width 153 height 153
click at [634, 353] on input "d." at bounding box center [633, 348] width 1 height 10
radio input "true"
click at [628, 624] on button "Next" at bounding box center [633, 621] width 206 height 51
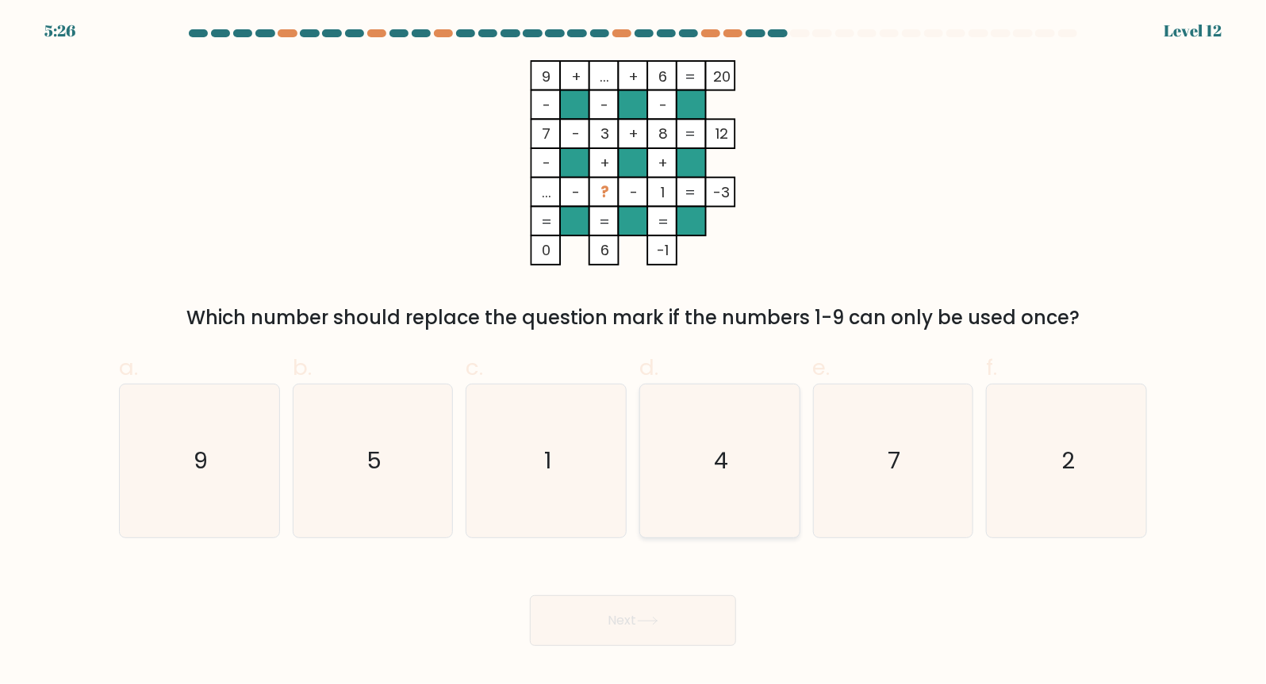
click at [703, 477] on icon "4" at bounding box center [719, 461] width 153 height 153
click at [634, 353] on input "d. 4" at bounding box center [633, 348] width 1 height 10
radio input "true"
click at [918, 474] on icon "7" at bounding box center [892, 461] width 153 height 153
click at [634, 353] on input "e. 7" at bounding box center [633, 348] width 1 height 10
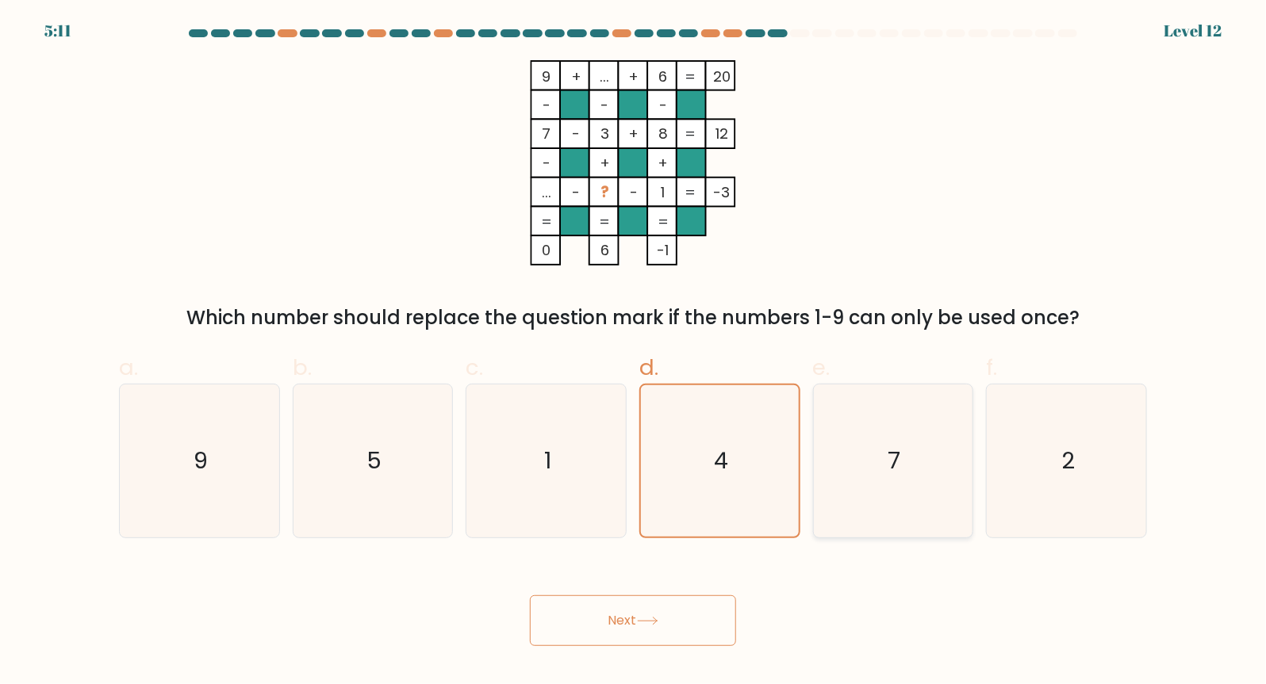
radio input "true"
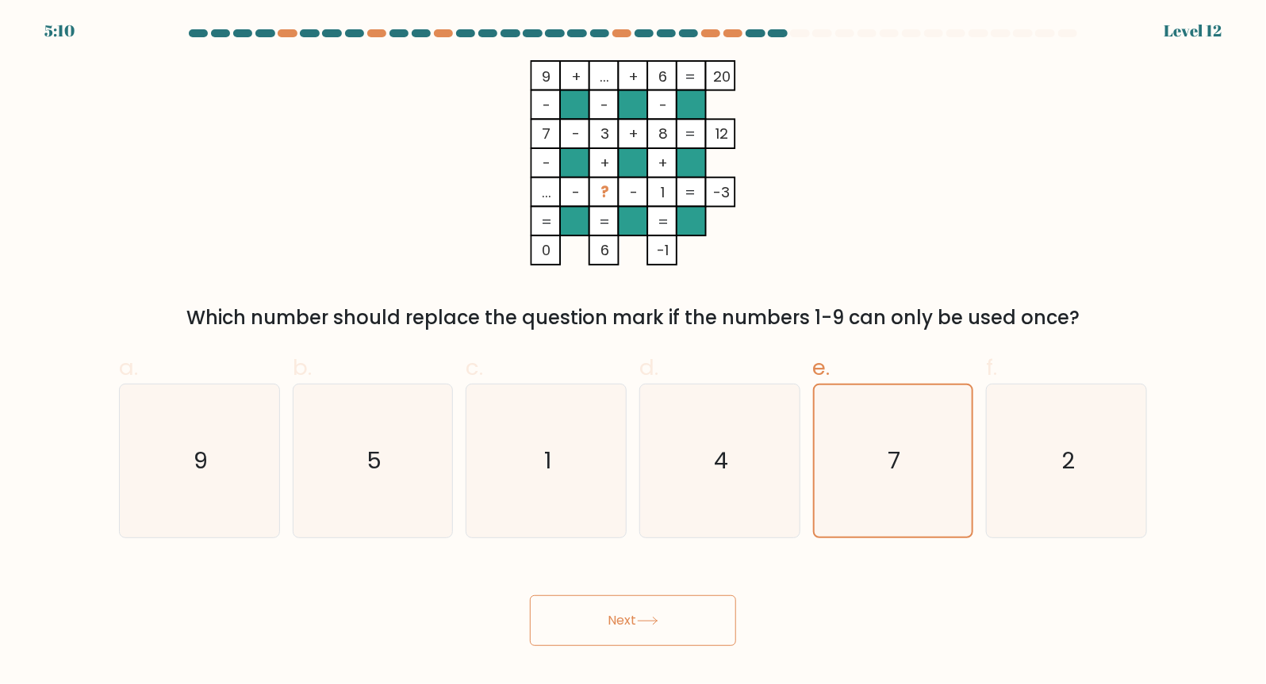
click at [712, 619] on button "Next" at bounding box center [633, 621] width 206 height 51
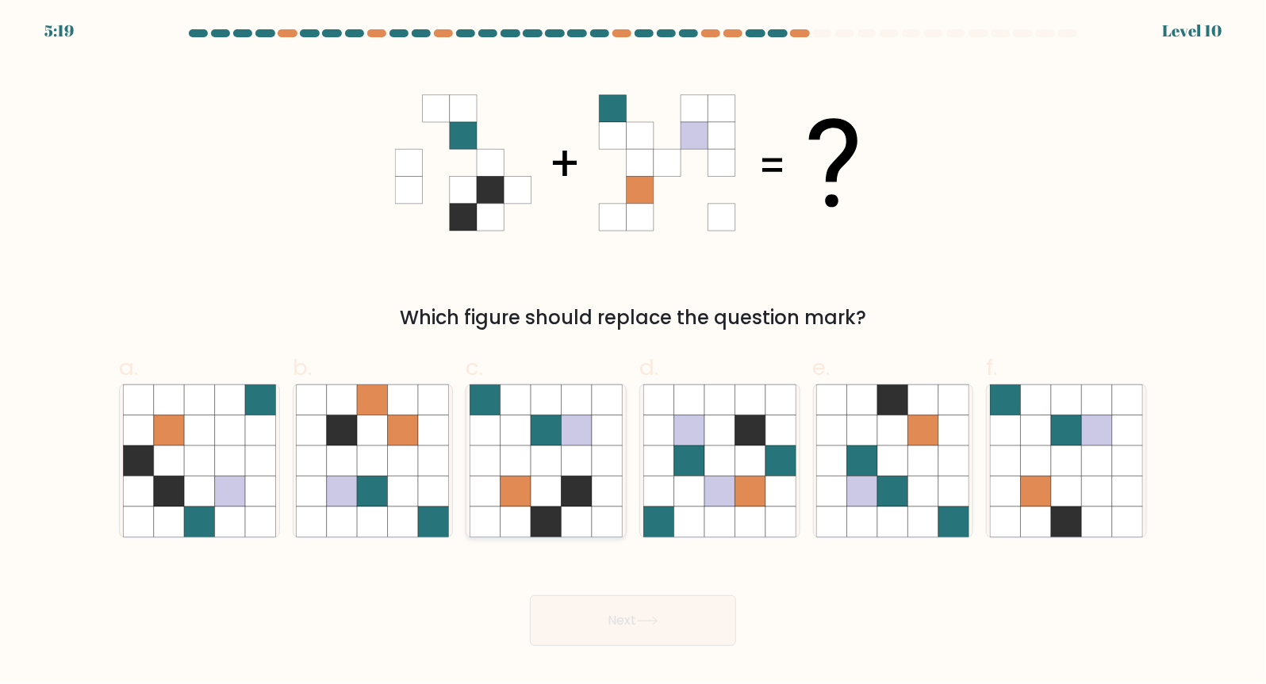
click at [531, 474] on icon at bounding box center [546, 461] width 30 height 30
click at [633, 353] on input "c." at bounding box center [633, 348] width 1 height 10
radio input "true"
click at [596, 634] on button "Next" at bounding box center [633, 621] width 206 height 51
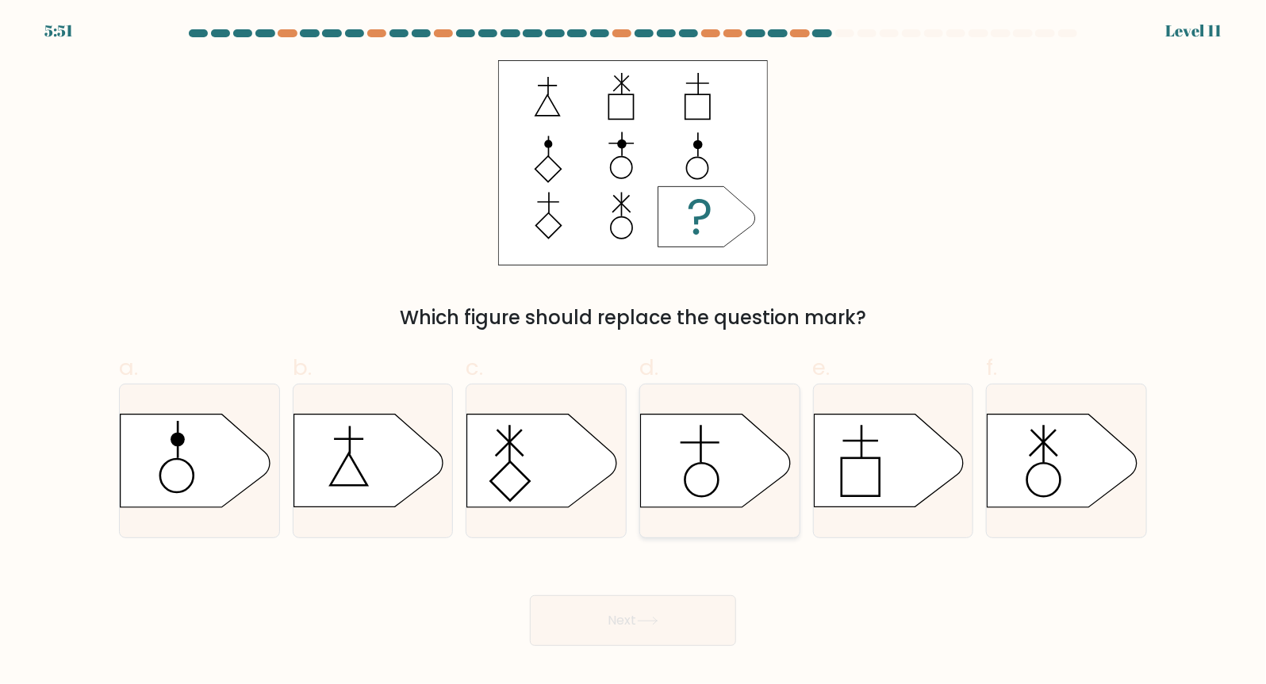
click at [742, 422] on icon at bounding box center [715, 461] width 149 height 93
click at [634, 353] on input "d." at bounding box center [633, 348] width 1 height 10
radio input "true"
click at [611, 619] on button "Next" at bounding box center [633, 621] width 206 height 51
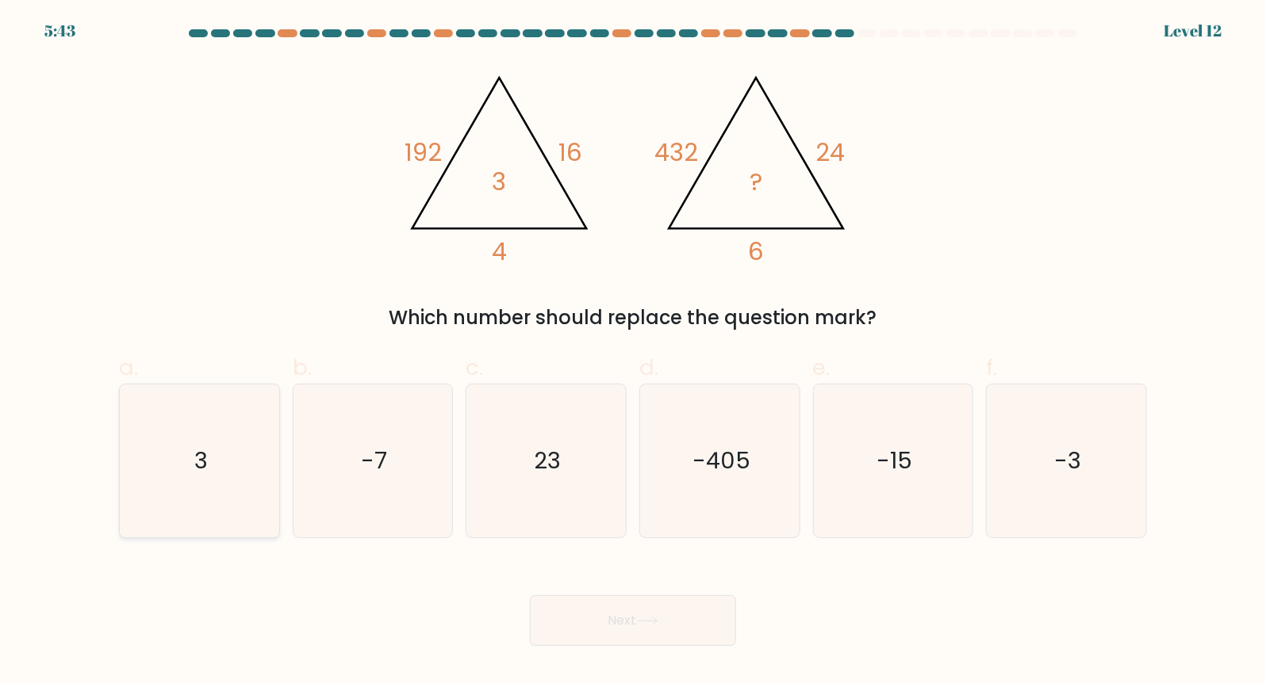
click at [189, 428] on icon "3" at bounding box center [199, 461] width 153 height 153
click at [633, 353] on input "a. 3" at bounding box center [633, 348] width 1 height 10
radio input "true"
click at [631, 623] on button "Next" at bounding box center [633, 621] width 206 height 51
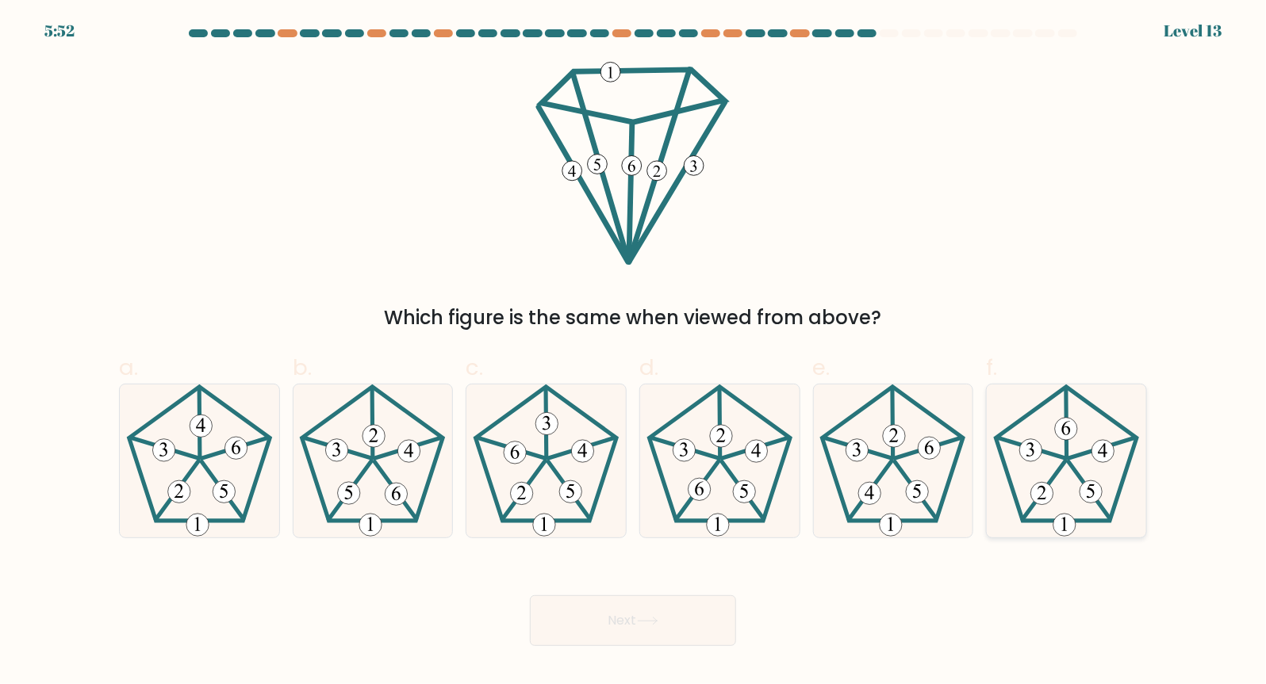
click at [1114, 436] on icon at bounding box center [1066, 461] width 153 height 153
click at [634, 353] on input "f." at bounding box center [633, 348] width 1 height 10
radio input "true"
click at [613, 628] on button "Next" at bounding box center [633, 621] width 206 height 51
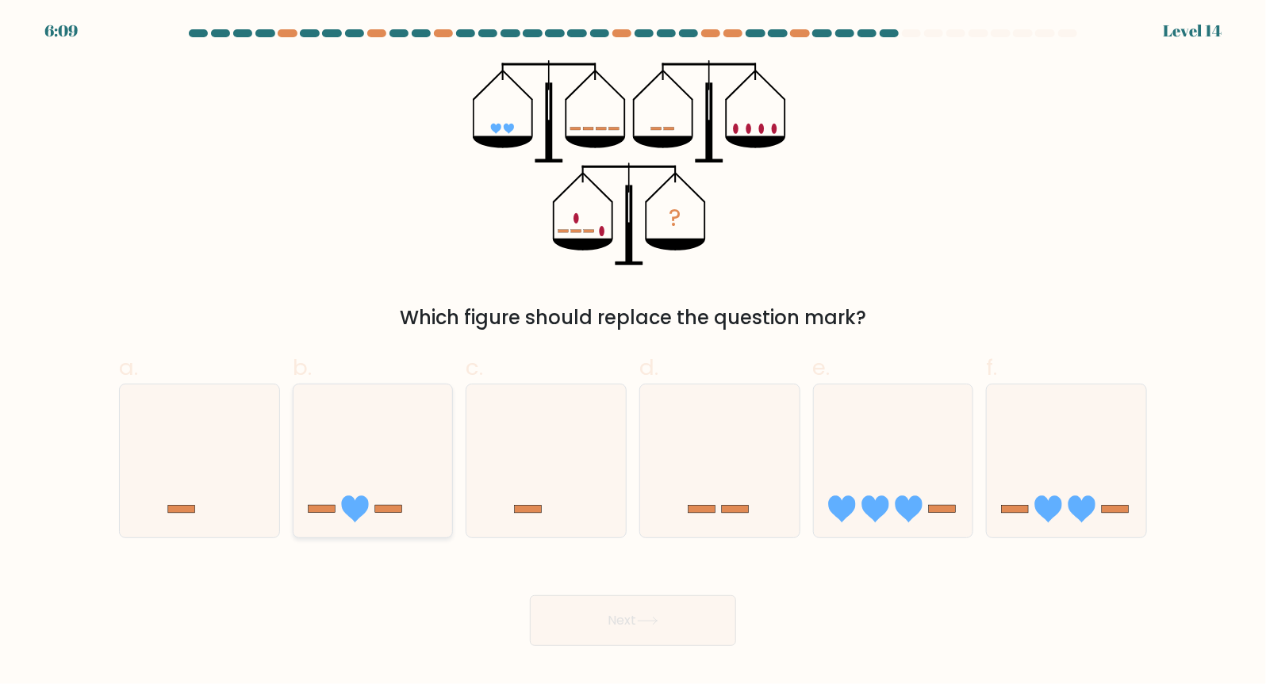
click at [390, 505] on rect at bounding box center [388, 509] width 27 height 8
click at [633, 353] on input "b." at bounding box center [633, 348] width 1 height 10
radio input "true"
click at [655, 633] on button "Next" at bounding box center [633, 621] width 206 height 51
click at [646, 629] on button "Next" at bounding box center [633, 621] width 206 height 51
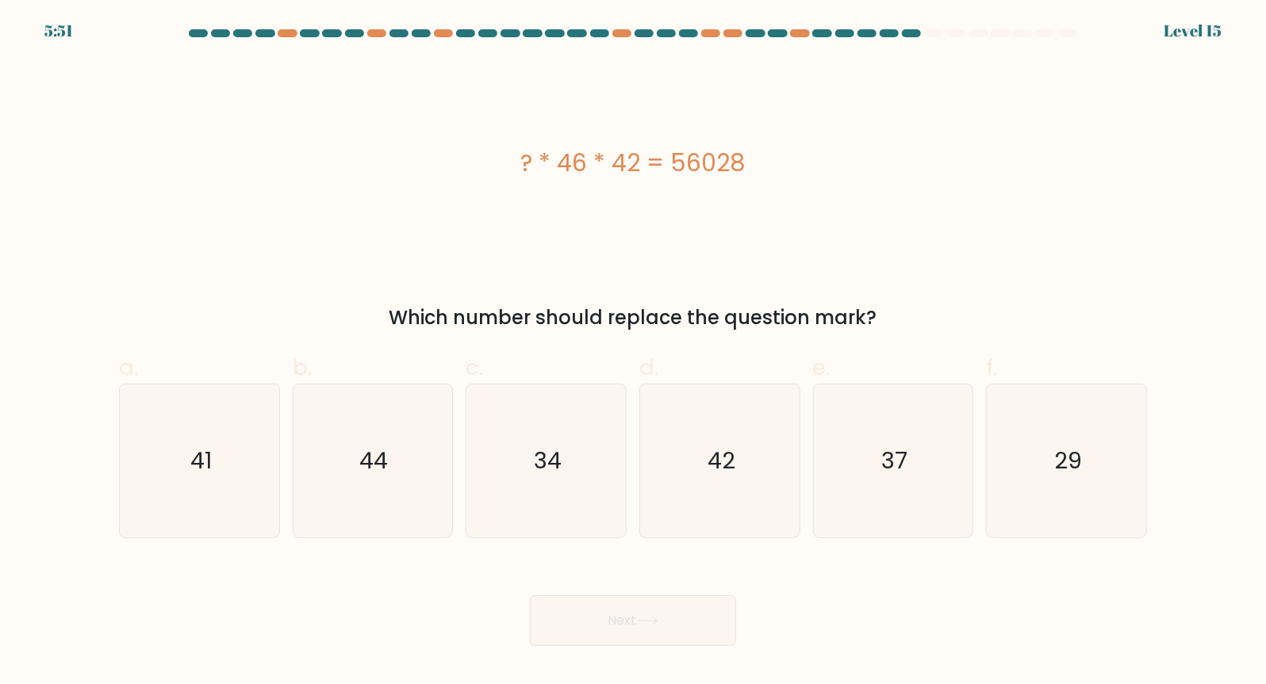
click at [1156, 493] on div "a. 41 b. 44 c. 34 d." at bounding box center [632, 439] width 1047 height 200
click at [1027, 475] on icon "29" at bounding box center [1066, 461] width 153 height 153
click at [634, 353] on input "f. 29" at bounding box center [633, 348] width 1 height 10
radio input "true"
click at [617, 613] on button "Next" at bounding box center [633, 621] width 206 height 51
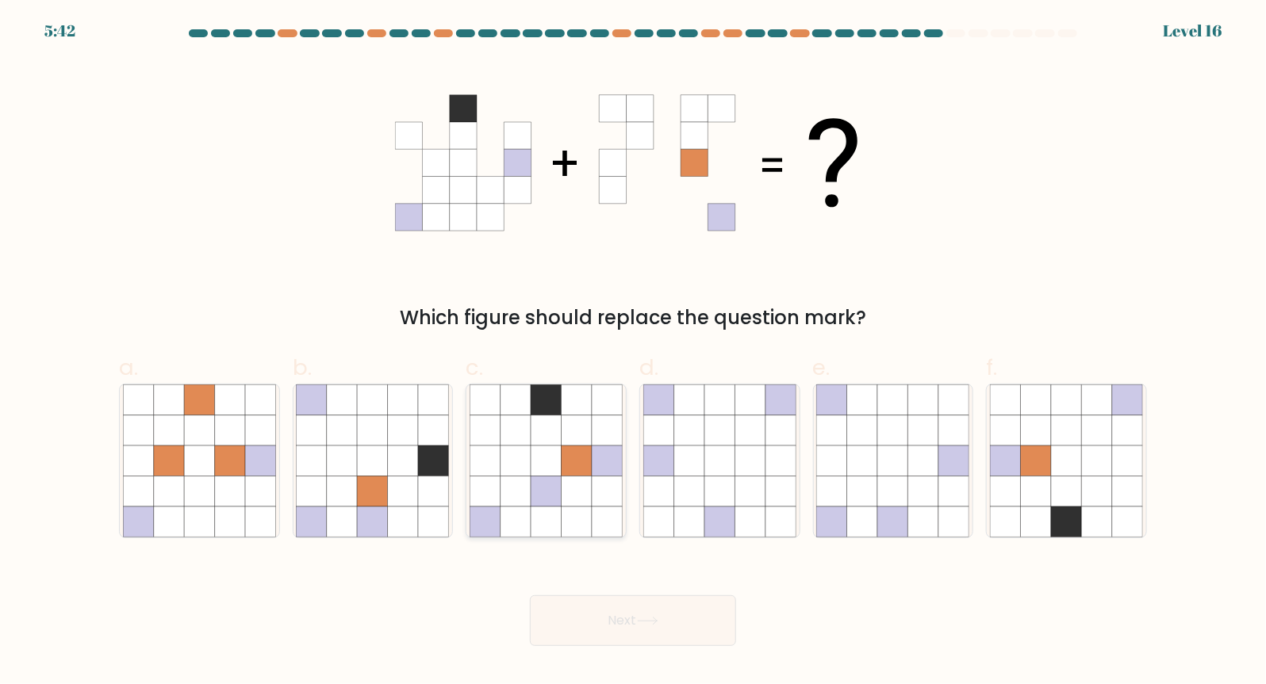
click at [610, 496] on icon at bounding box center [607, 492] width 30 height 30
click at [633, 353] on input "c." at bounding box center [633, 348] width 1 height 10
radio input "true"
click at [633, 607] on button "Next" at bounding box center [633, 621] width 206 height 51
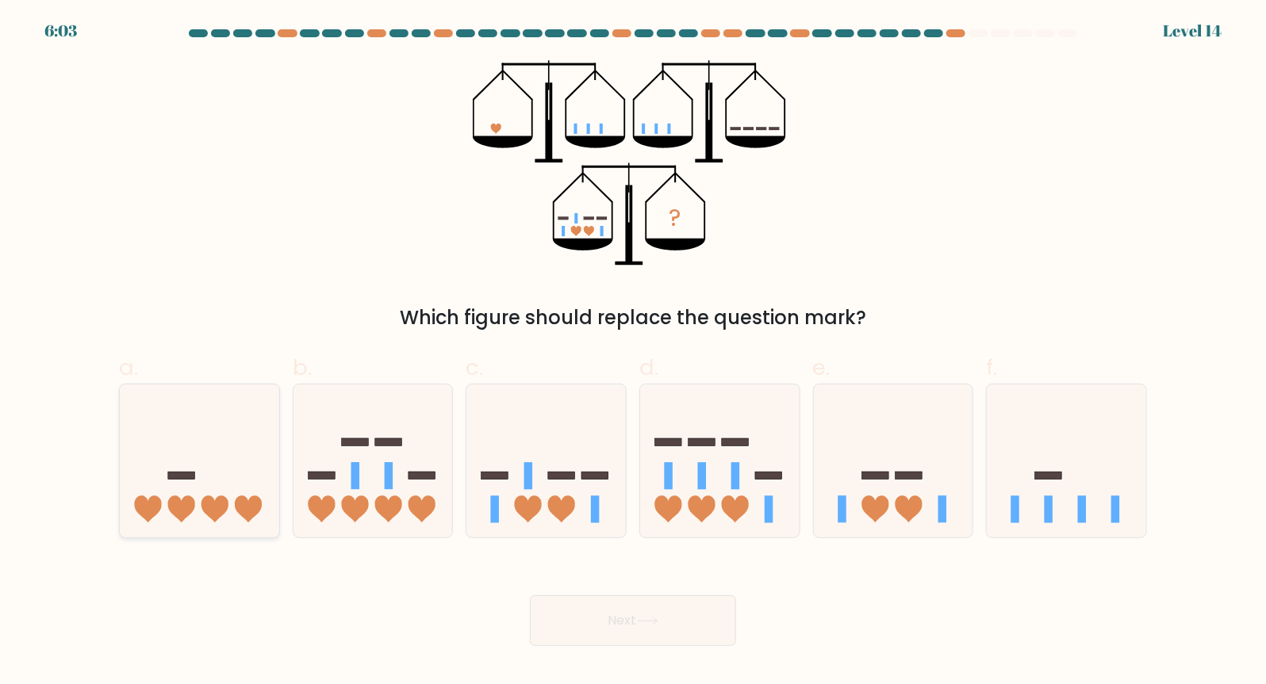
click at [243, 464] on icon at bounding box center [199, 462] width 159 height 132
click at [633, 353] on input "a." at bounding box center [633, 348] width 1 height 10
radio input "true"
click at [662, 625] on button "Next" at bounding box center [633, 621] width 206 height 51
click at [658, 626] on icon at bounding box center [647, 621] width 21 height 9
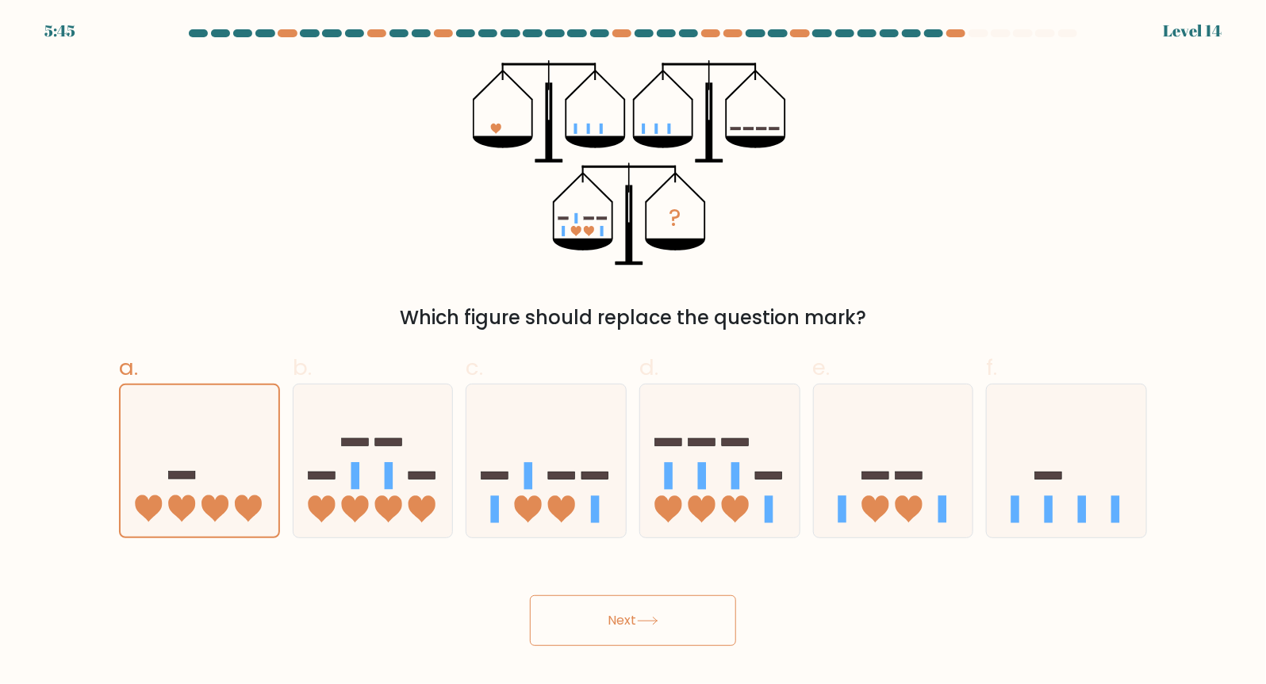
click at [583, 613] on button "Next" at bounding box center [633, 621] width 206 height 51
click at [383, 495] on icon at bounding box center [372, 462] width 159 height 132
click at [633, 353] on input "b." at bounding box center [633, 348] width 1 height 10
radio input "true"
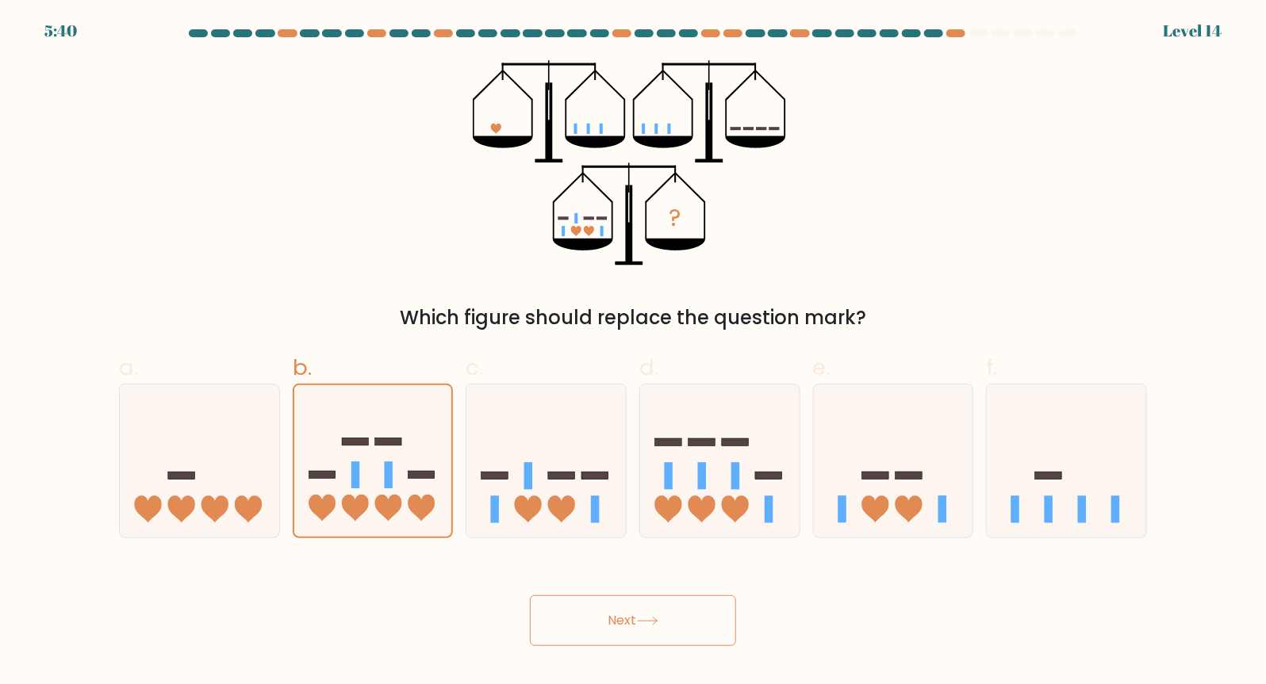
click at [289, 493] on div "b." at bounding box center [373, 444] width 174 height 187
click at [567, 493] on icon at bounding box center [545, 462] width 159 height 132
click at [633, 353] on input "c." at bounding box center [633, 348] width 1 height 10
radio input "true"
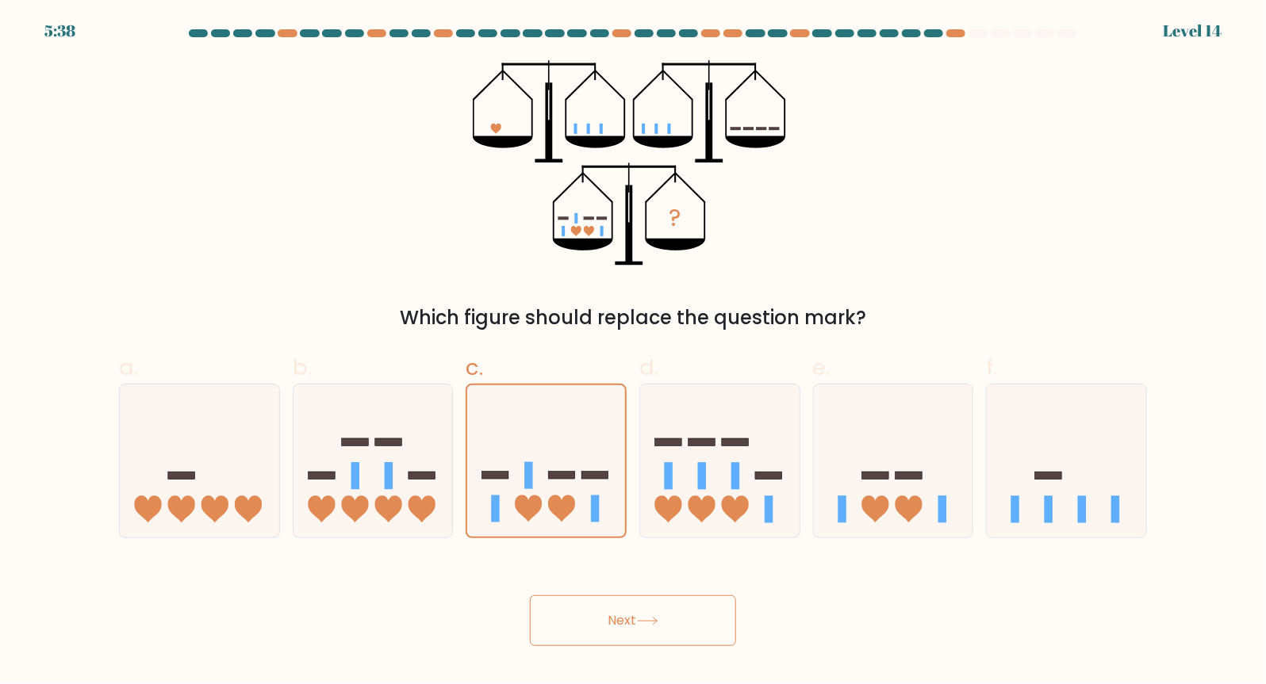
click at [587, 622] on button "Next" at bounding box center [633, 621] width 206 height 51
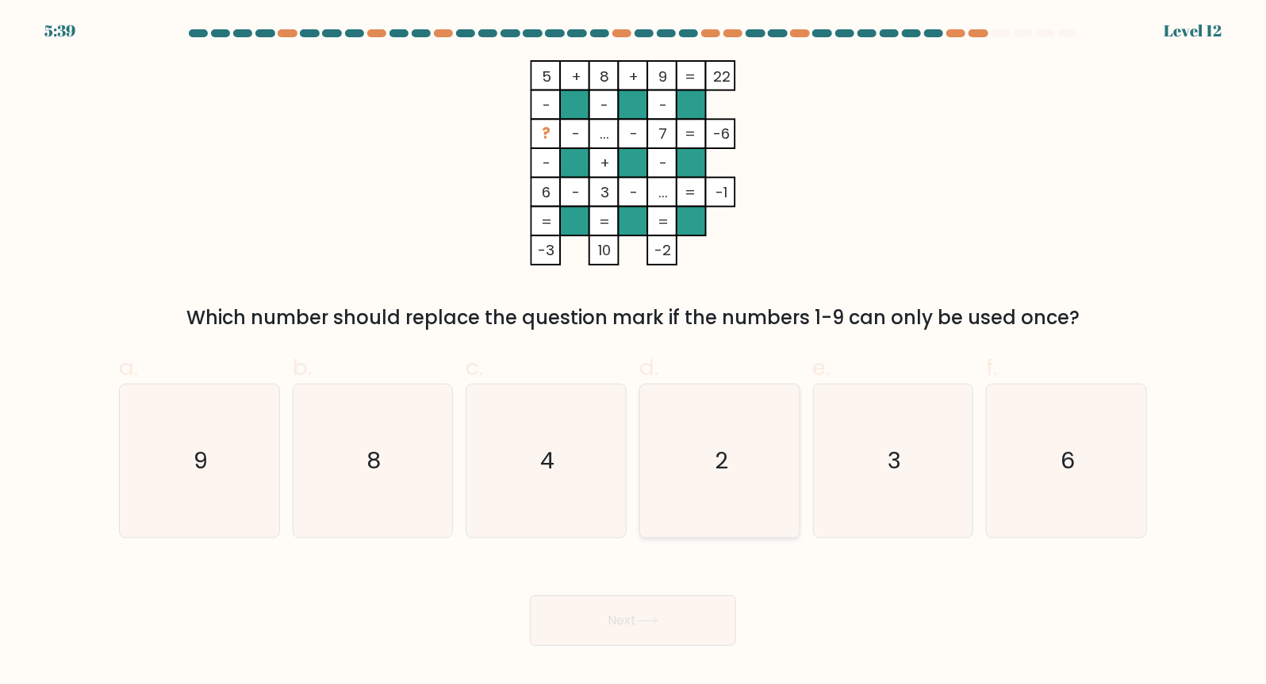
click at [726, 520] on icon "2" at bounding box center [719, 461] width 153 height 153
click at [634, 353] on input "d. 2" at bounding box center [633, 348] width 1 height 10
radio input "true"
click at [562, 486] on icon "4" at bounding box center [546, 461] width 153 height 153
click at [633, 353] on input "c. 4" at bounding box center [633, 348] width 1 height 10
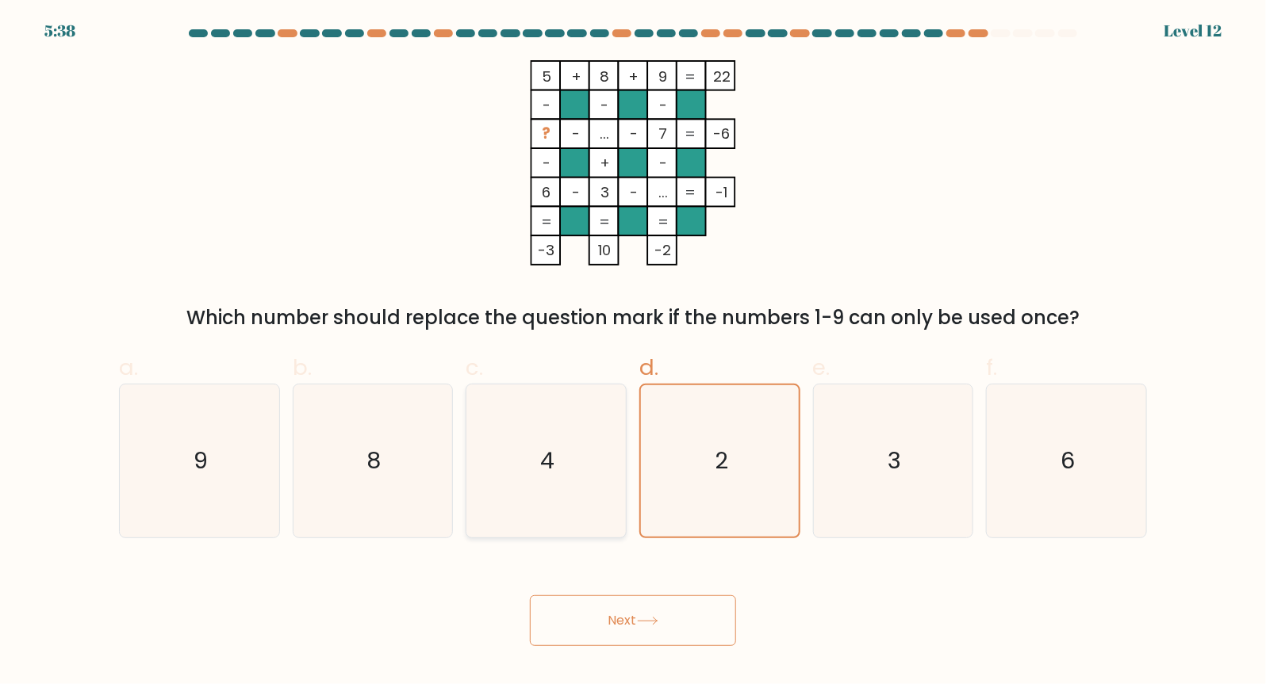
radio input "true"
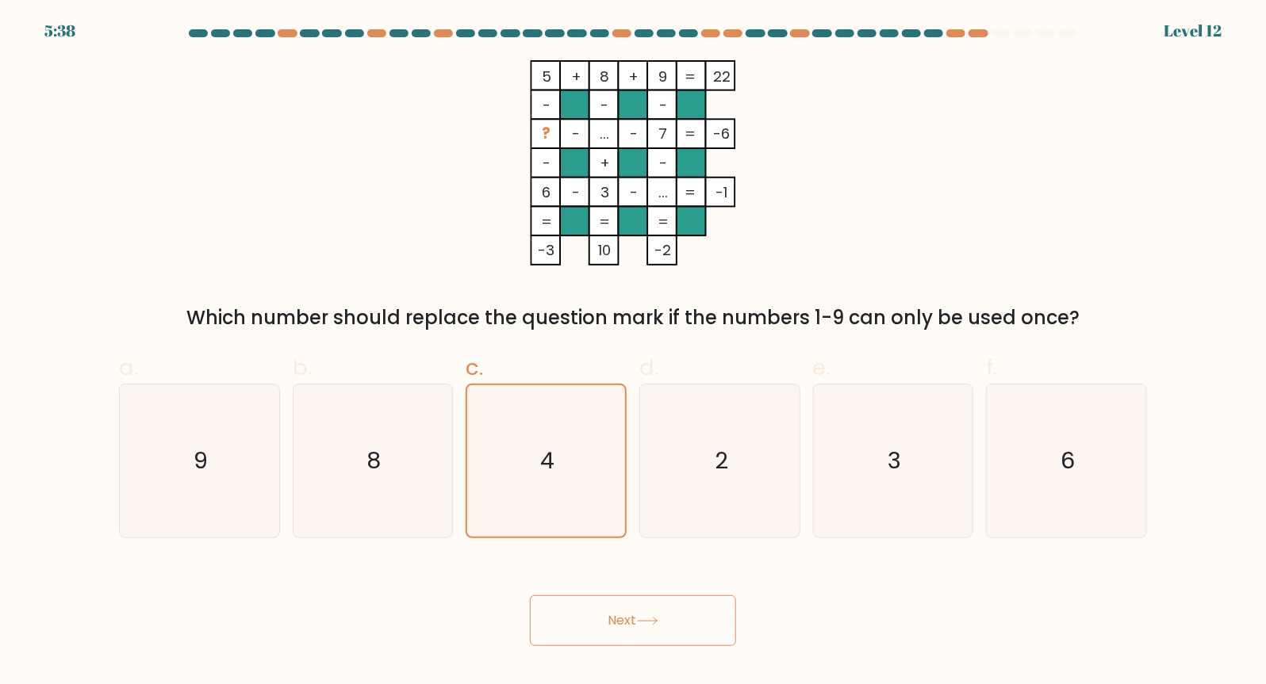
click at [569, 612] on button "Next" at bounding box center [633, 621] width 206 height 51
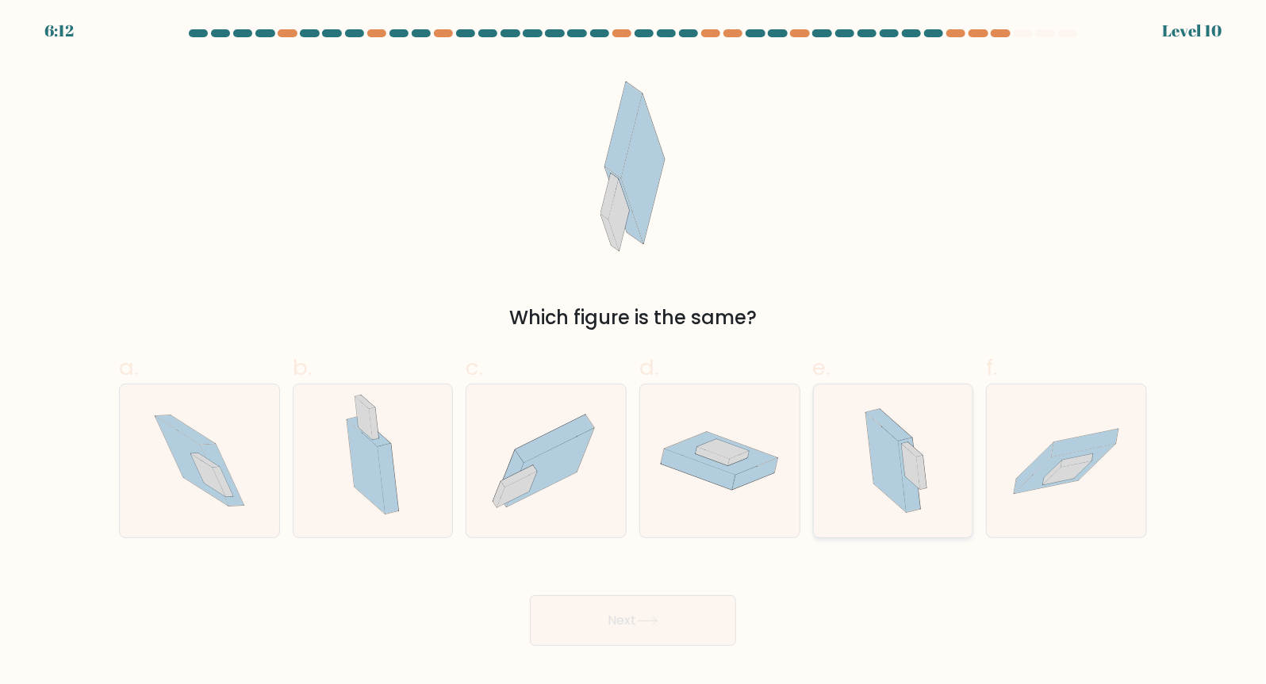
click at [870, 467] on icon at bounding box center [893, 461] width 92 height 153
click at [634, 353] on input "e." at bounding box center [633, 348] width 1 height 10
radio input "true"
click at [676, 615] on button "Next" at bounding box center [633, 621] width 206 height 51
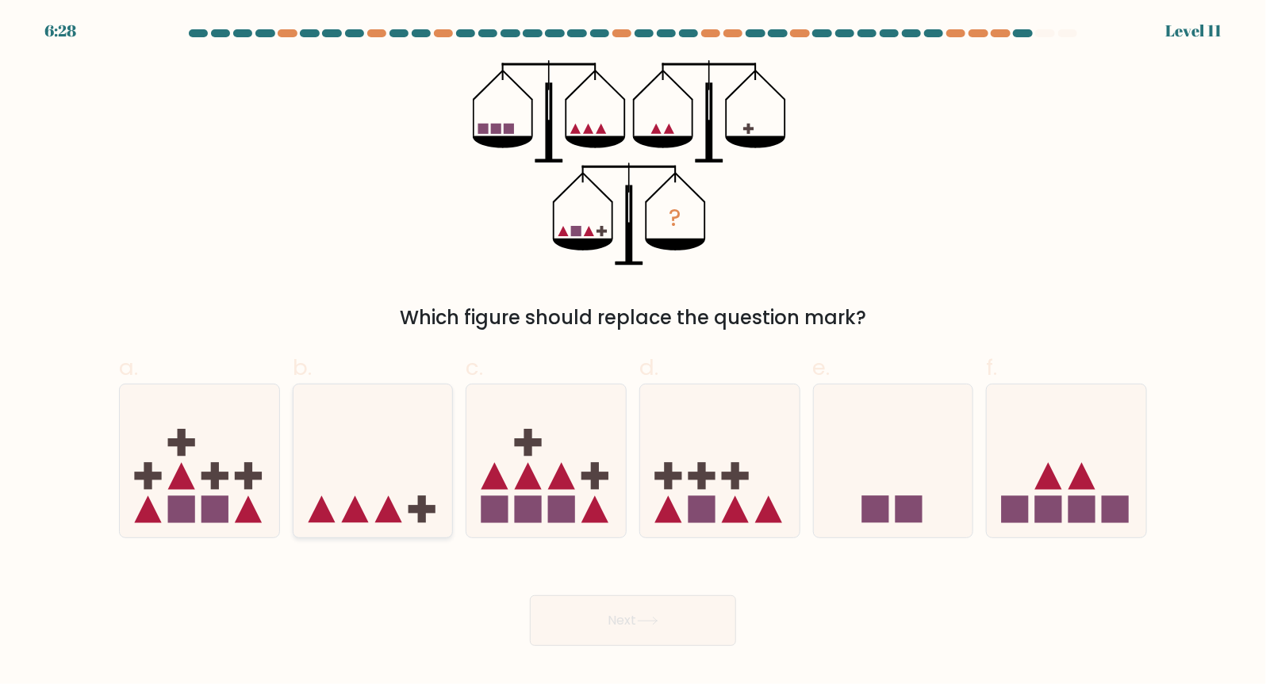
click at [397, 489] on icon at bounding box center [372, 462] width 159 height 132
click at [633, 353] on input "b." at bounding box center [633, 348] width 1 height 10
radio input "true"
click at [585, 487] on icon at bounding box center [545, 462] width 159 height 132
click at [633, 353] on input "c." at bounding box center [633, 348] width 1 height 10
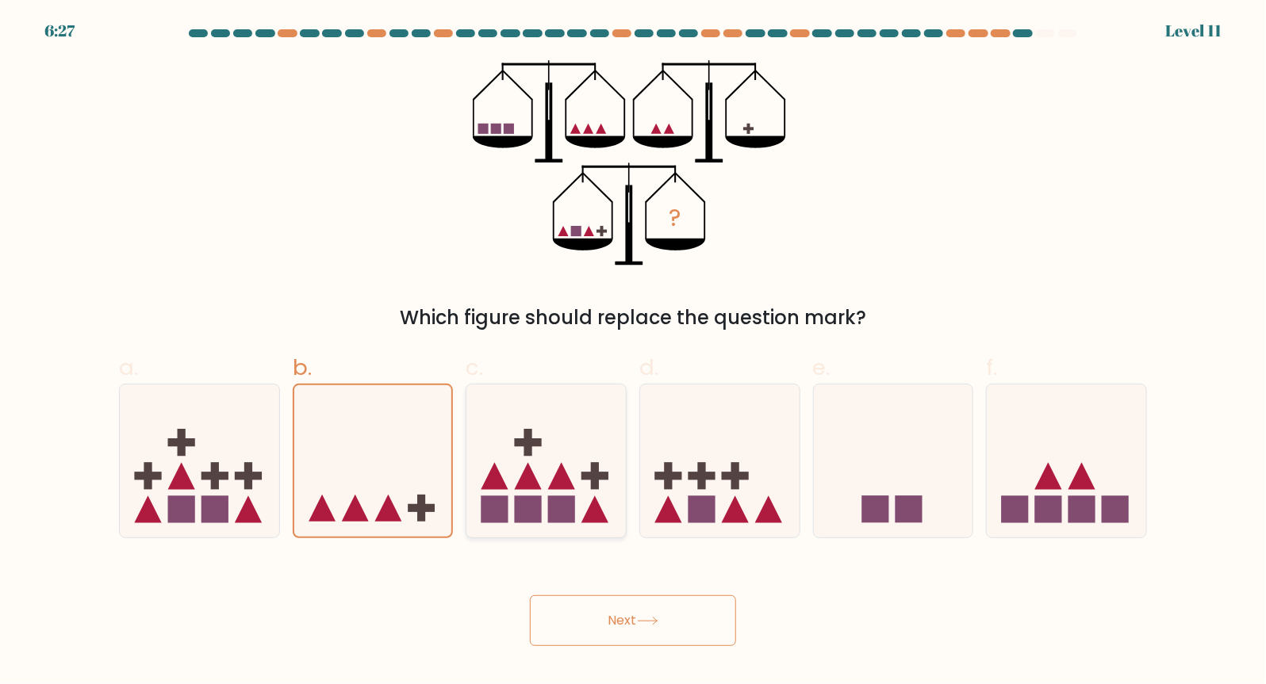
radio input "true"
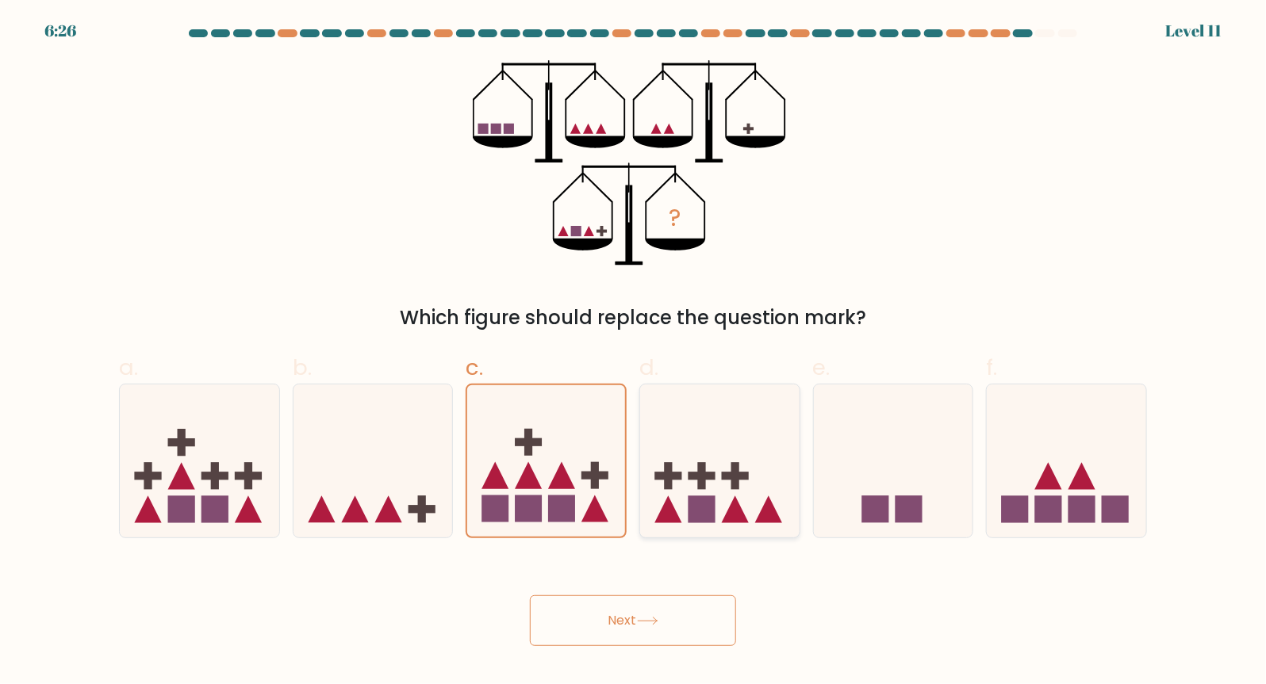
click at [728, 486] on icon at bounding box center [719, 462] width 159 height 132
click at [634, 353] on input "d." at bounding box center [633, 348] width 1 height 10
radio input "true"
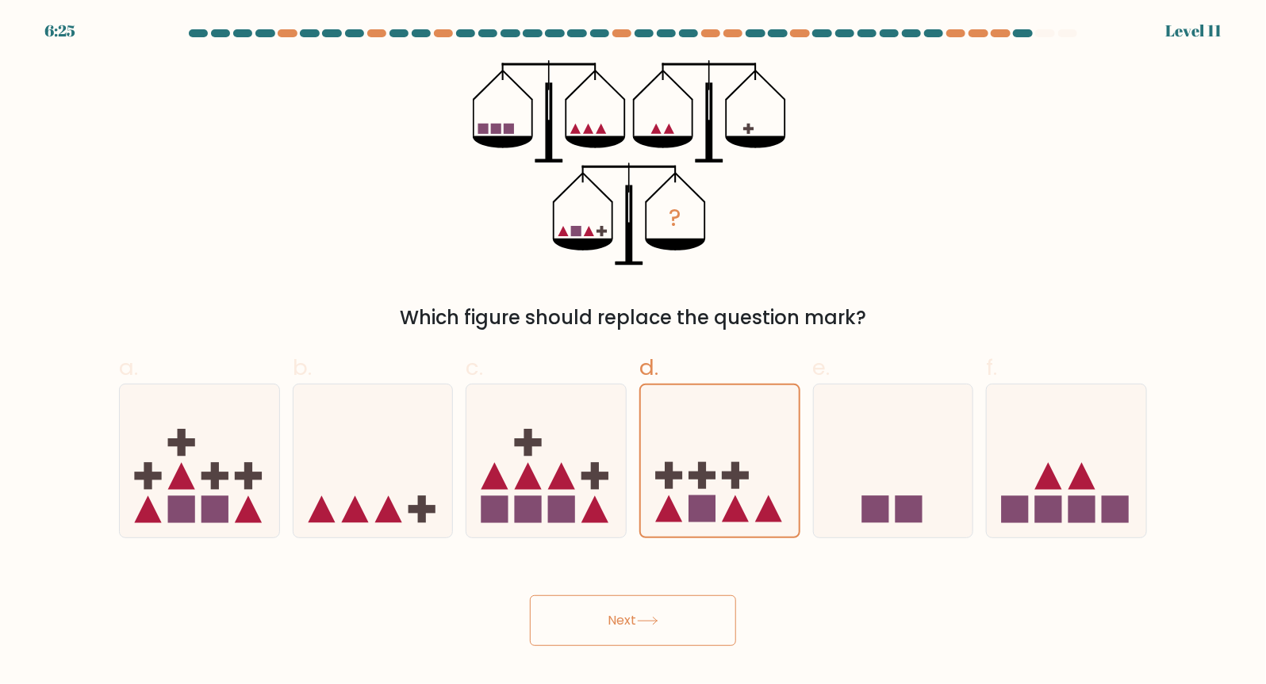
click at [658, 623] on icon at bounding box center [647, 621] width 21 height 9
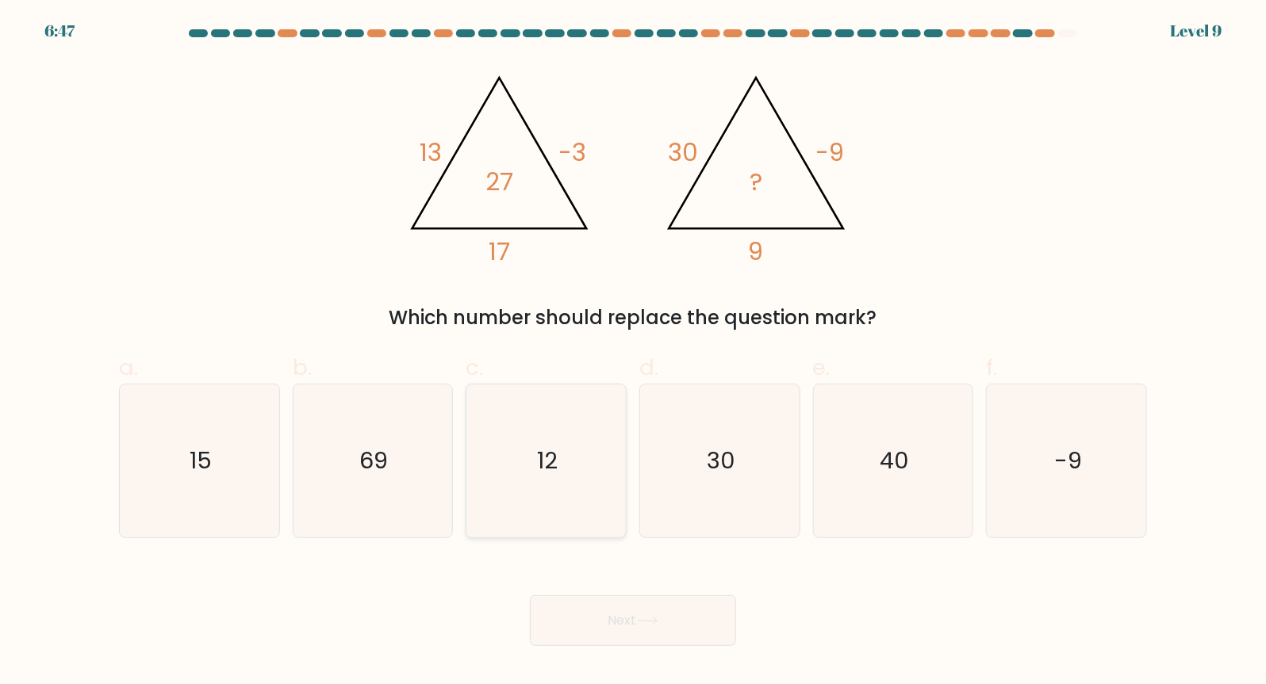
click at [496, 523] on icon "12" at bounding box center [546, 461] width 153 height 153
click at [633, 353] on input "c. 12" at bounding box center [633, 348] width 1 height 10
radio input "true"
click at [554, 617] on button "Next" at bounding box center [633, 621] width 206 height 51
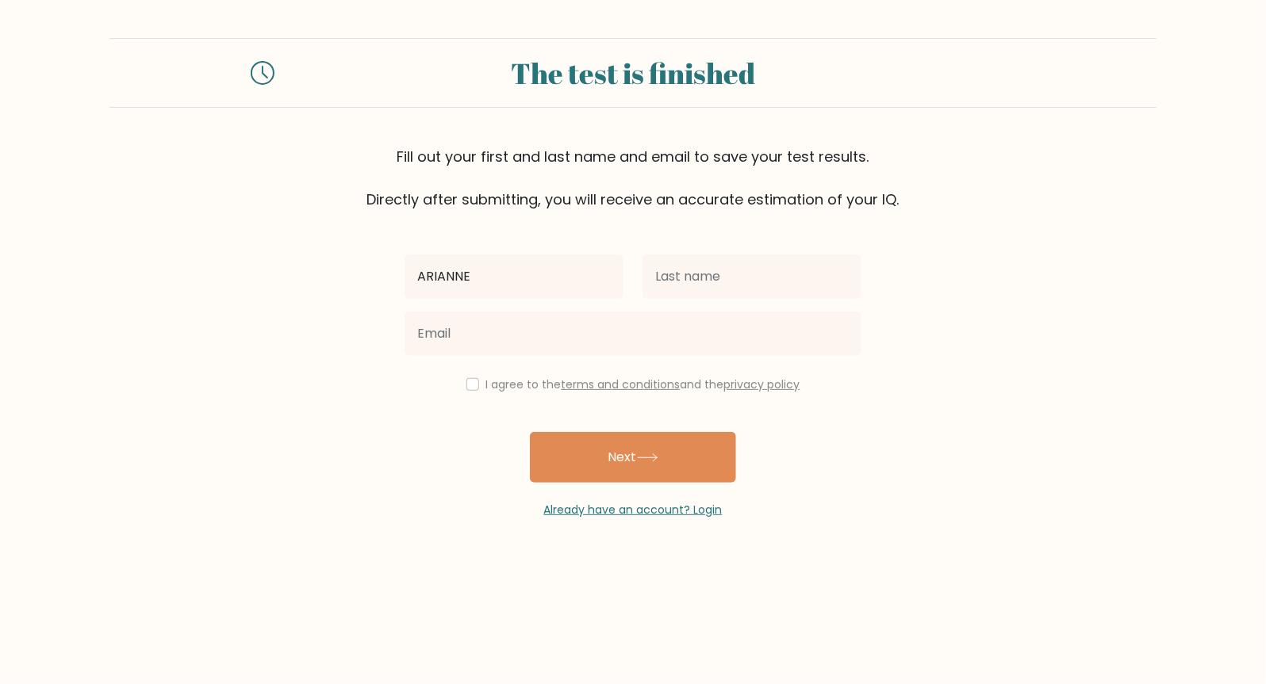
type input "Arianne"
type input "Demetria"
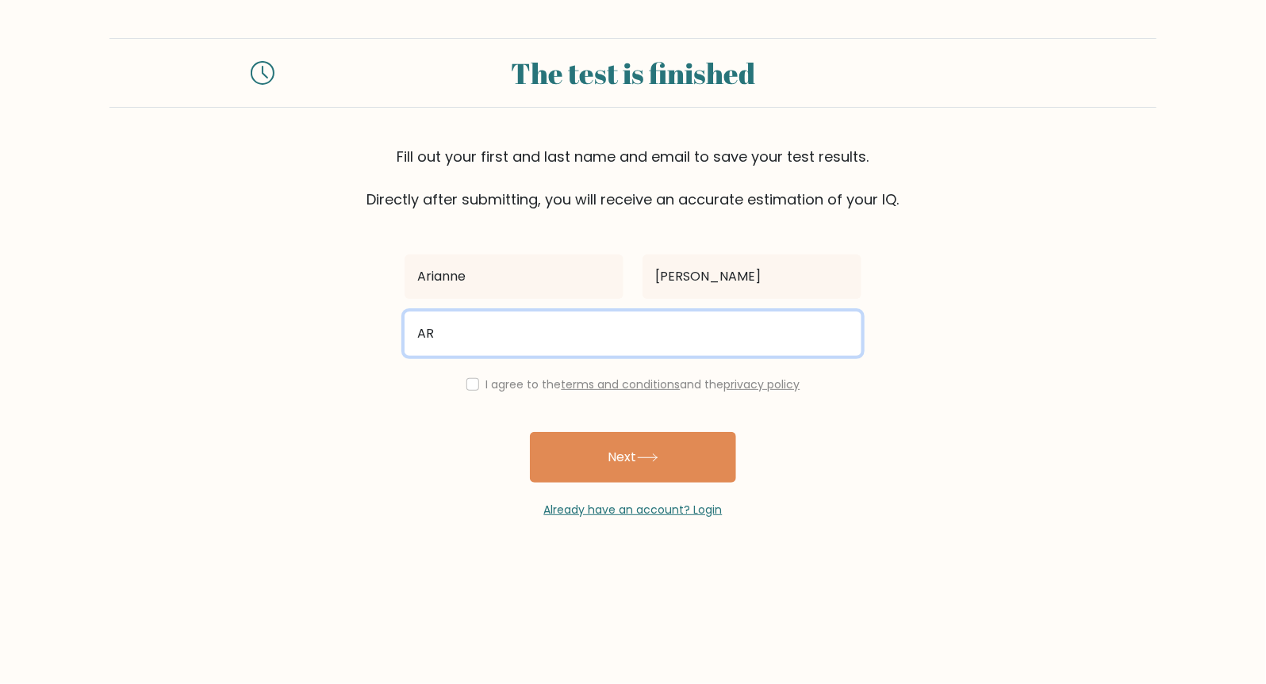
type input "A"
type input "ariannesocorro11@yahoo.com"
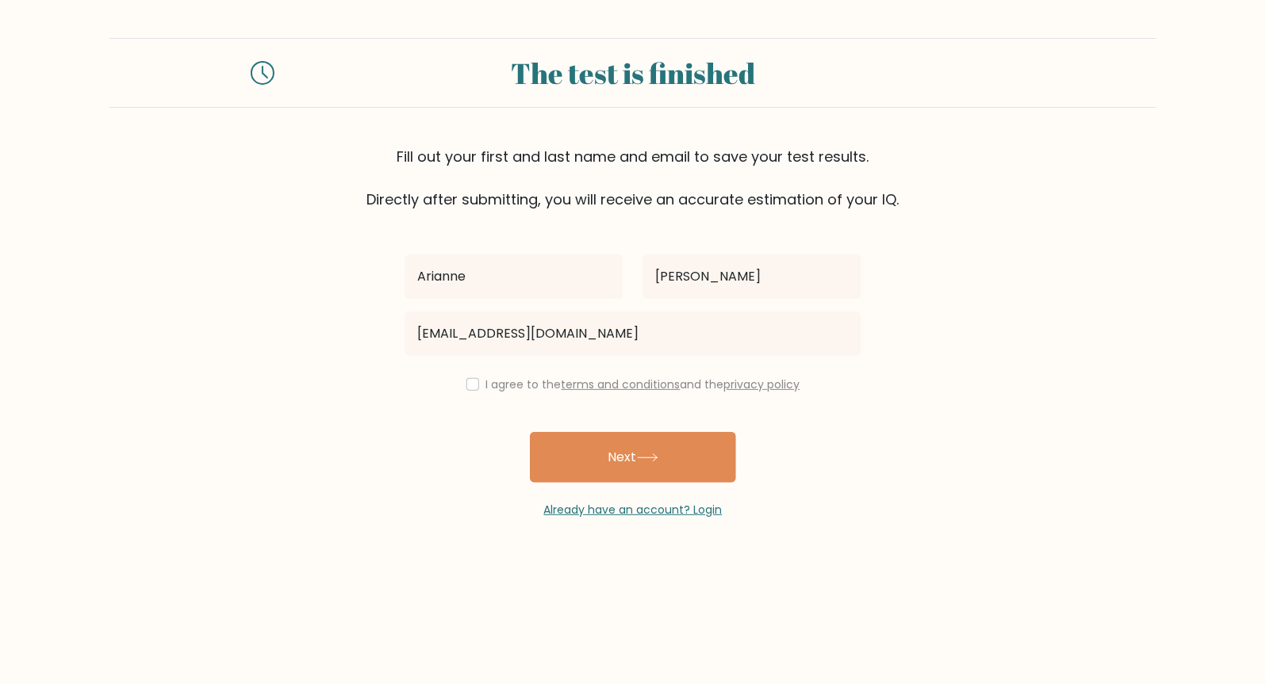
click at [456, 373] on div "Arianne Demetria ariannesocorro11@yahoo.com I agree to the terms and conditions…" at bounding box center [633, 364] width 476 height 309
click at [470, 382] on input "checkbox" at bounding box center [472, 384] width 13 height 13
checkbox input "true"
click at [544, 429] on div "Arianne Demetria ariannesocorro11@yahoo.com I agree to the terms and conditions…" at bounding box center [633, 364] width 476 height 309
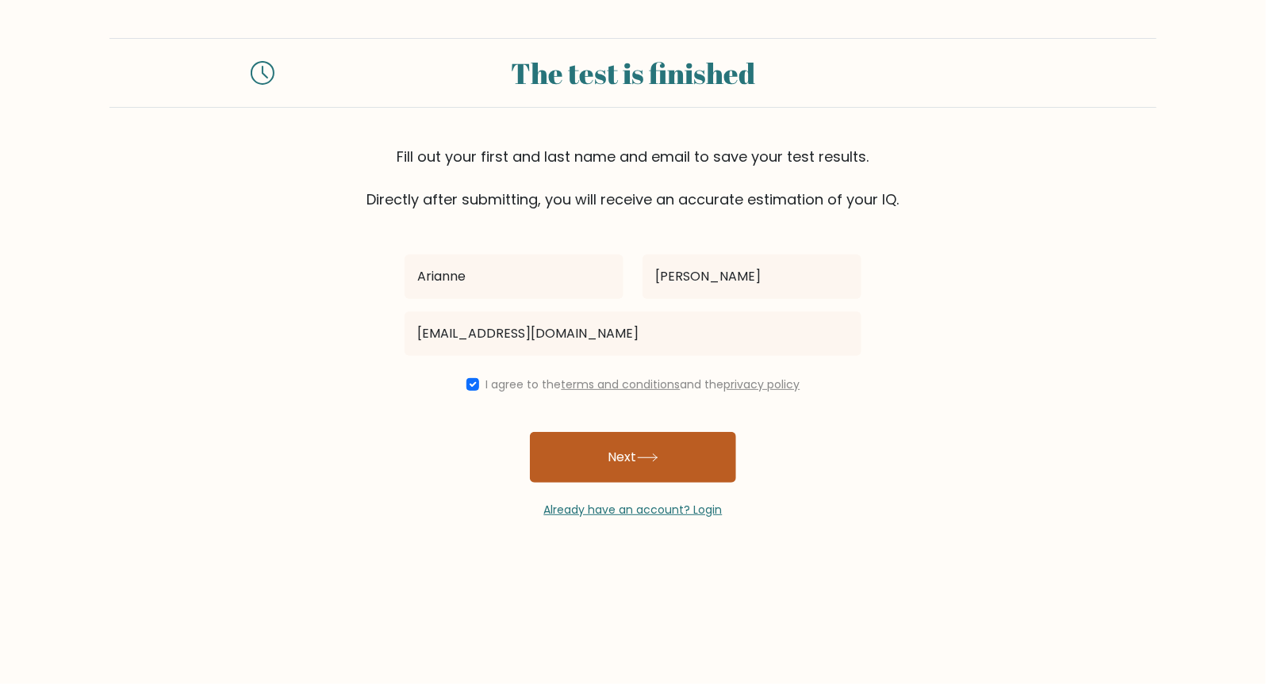
click at [575, 455] on button "Next" at bounding box center [633, 457] width 206 height 51
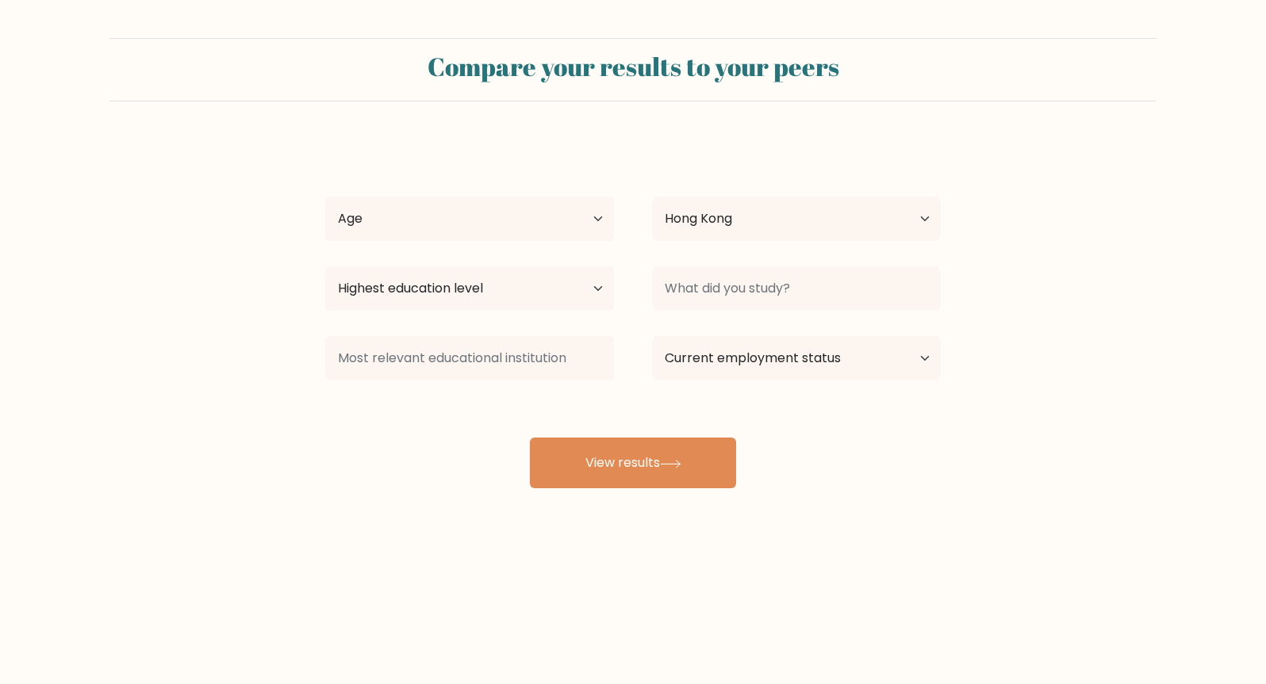
select select "HK"
click at [508, 221] on select "Age Under [DEMOGRAPHIC_DATA] [DEMOGRAPHIC_DATA] [DEMOGRAPHIC_DATA] [DEMOGRAPHIC…" at bounding box center [469, 219] width 289 height 44
select select "25_34"
click at [325, 197] on select "Age Under [DEMOGRAPHIC_DATA] [DEMOGRAPHIC_DATA] [DEMOGRAPHIC_DATA] [DEMOGRAPHIC…" at bounding box center [469, 219] width 289 height 44
click at [443, 291] on select "Highest education level No schooling Primary Lower Secondary Upper Secondary Oc…" at bounding box center [469, 288] width 289 height 44
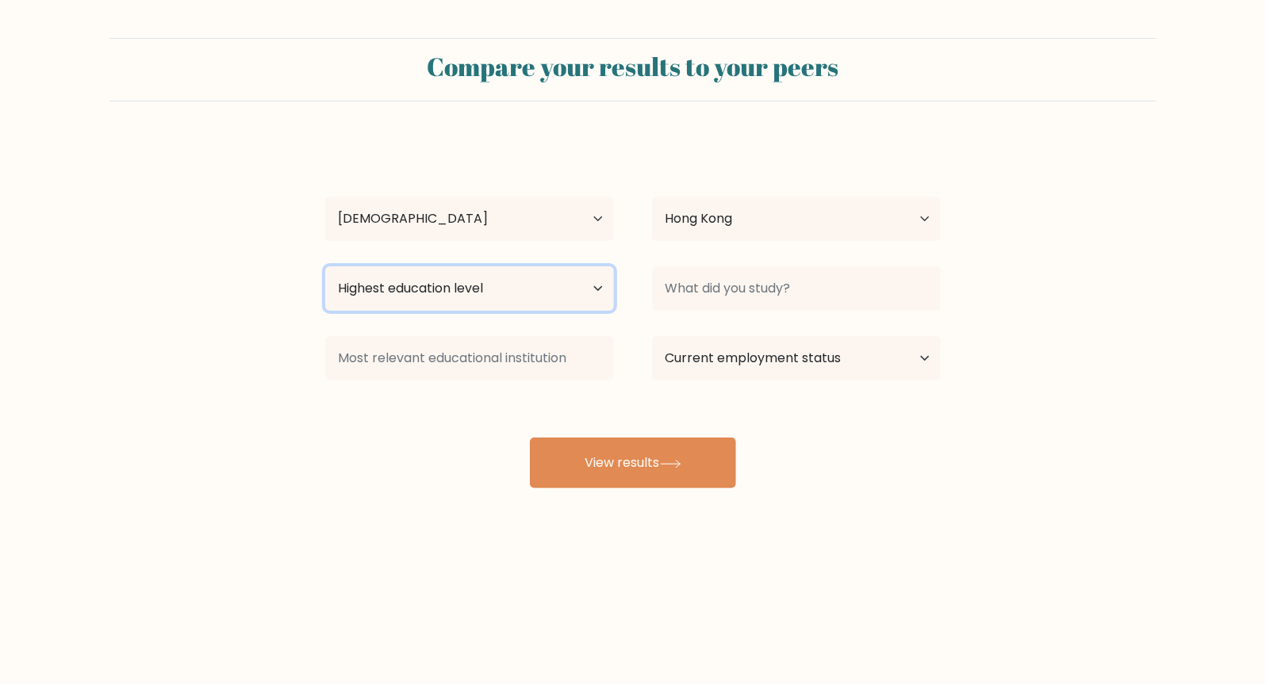
select select "bachelors_degree"
click at [325, 266] on select "Highest education level No schooling Primary Lower Secondary Upper Secondary Oc…" at bounding box center [469, 288] width 289 height 44
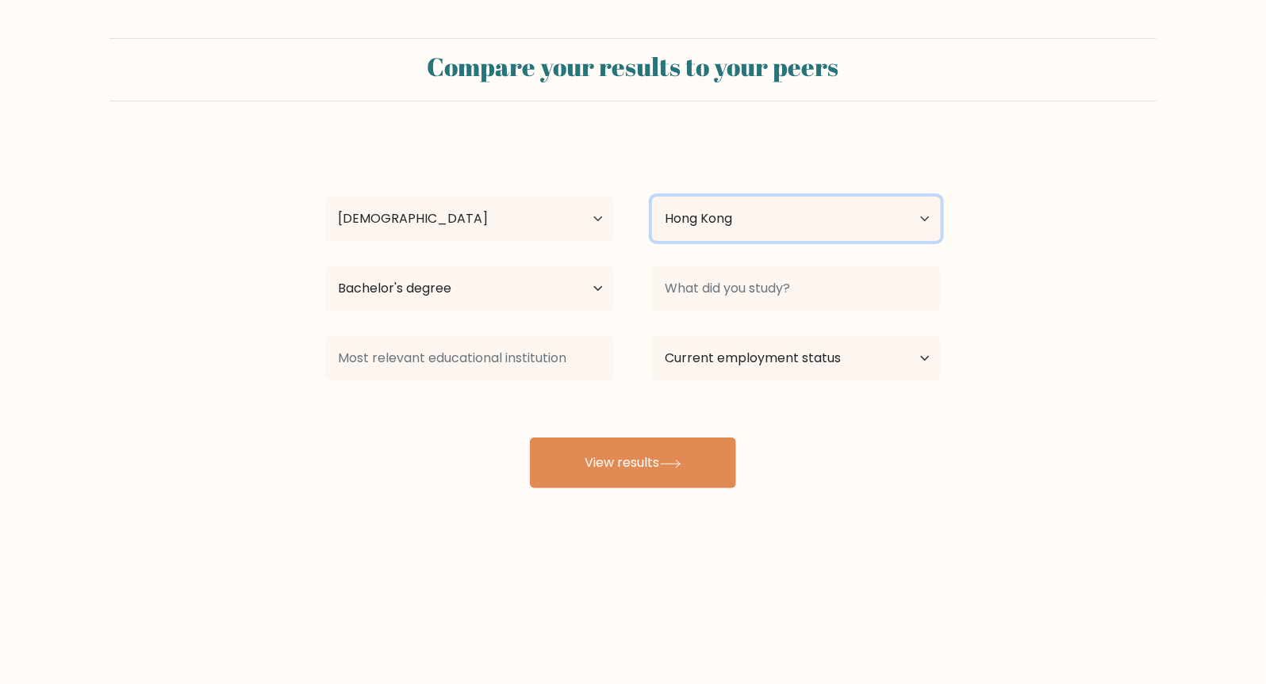
click at [802, 232] on select "Country [GEOGRAPHIC_DATA] [GEOGRAPHIC_DATA] [GEOGRAPHIC_DATA] [US_STATE] [GEOGR…" at bounding box center [796, 219] width 289 height 44
click at [204, 509] on div "Compare your results to your peers [PERSON_NAME] Age Under [DEMOGRAPHIC_DATA] […" at bounding box center [633, 300] width 1266 height 601
click at [734, 228] on select "Country [GEOGRAPHIC_DATA] [GEOGRAPHIC_DATA] [GEOGRAPHIC_DATA] [US_STATE] [GEOGR…" at bounding box center [796, 219] width 289 height 44
select select "PH"
click at [652, 197] on select "Country [GEOGRAPHIC_DATA] [GEOGRAPHIC_DATA] [GEOGRAPHIC_DATA] [US_STATE] [GEOGR…" at bounding box center [796, 219] width 289 height 44
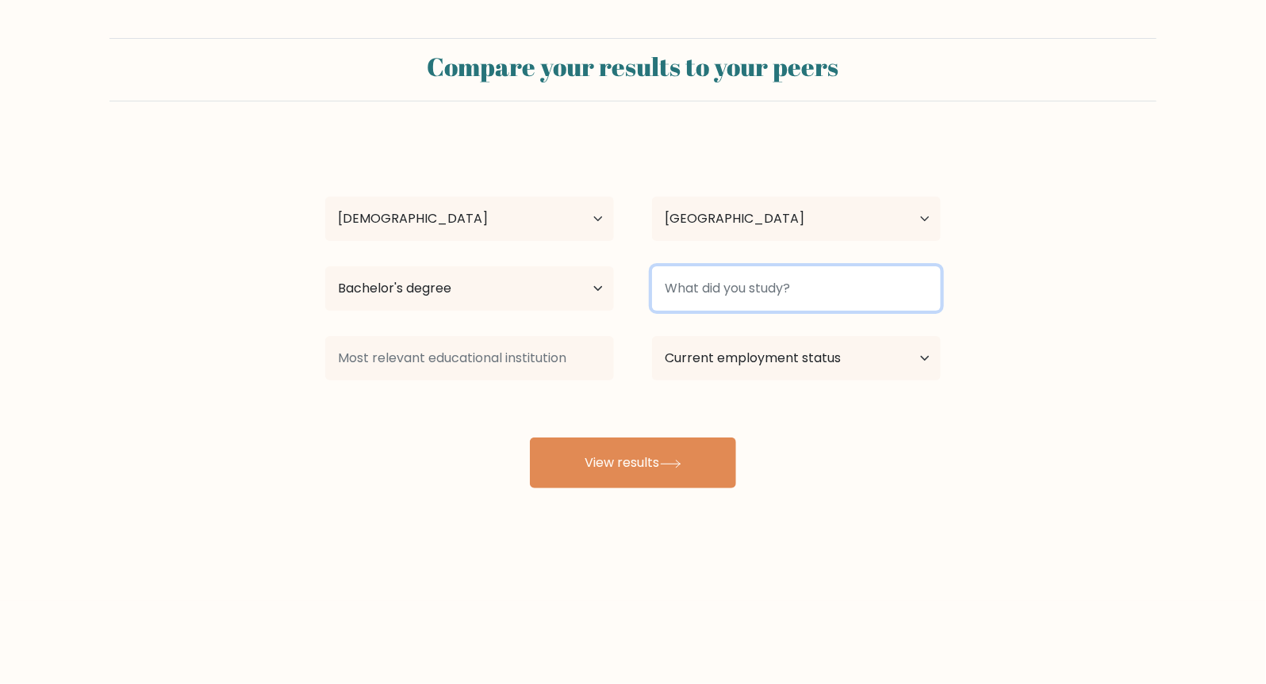
click at [738, 301] on input at bounding box center [796, 288] width 289 height 44
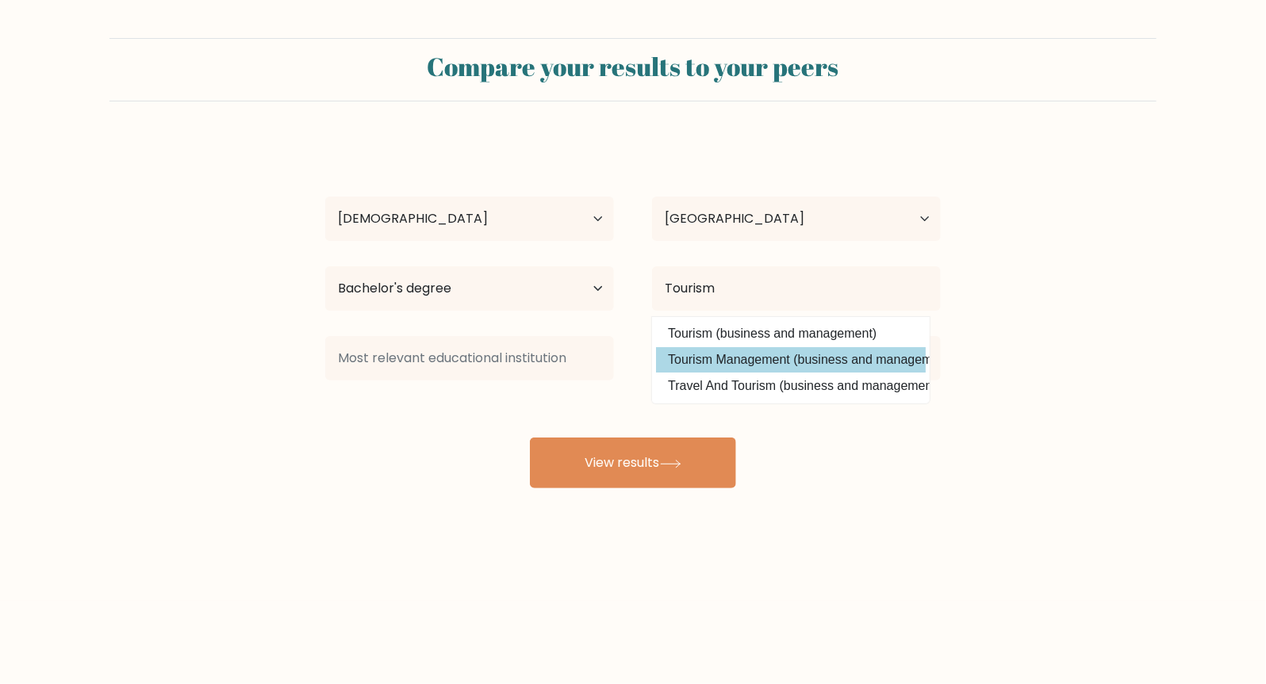
click at [742, 360] on option "Tourism Management (business and management)" at bounding box center [791, 359] width 270 height 25
type input "Tourism Management"
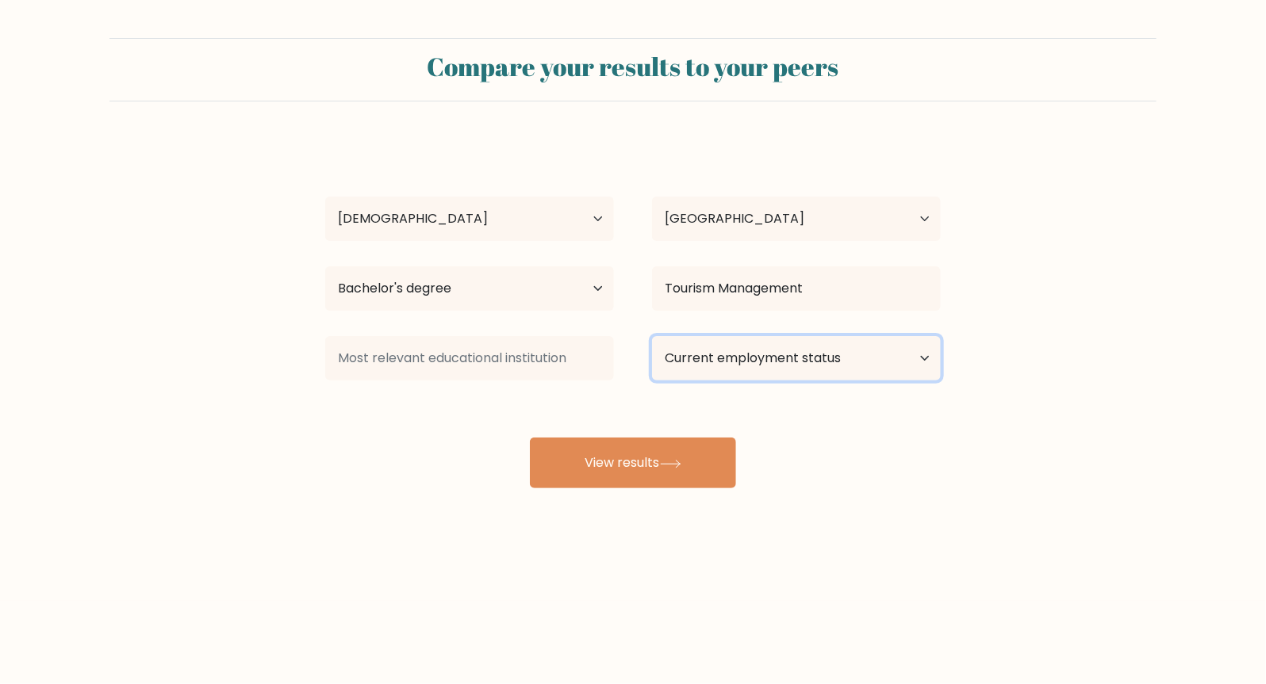
click at [742, 360] on select "Current employment status Employed Student Retired Other / prefer not to answer" at bounding box center [796, 358] width 289 height 44
select select "other"
click at [652, 336] on select "Current employment status Employed Student Retired Other / prefer not to answer" at bounding box center [796, 358] width 289 height 44
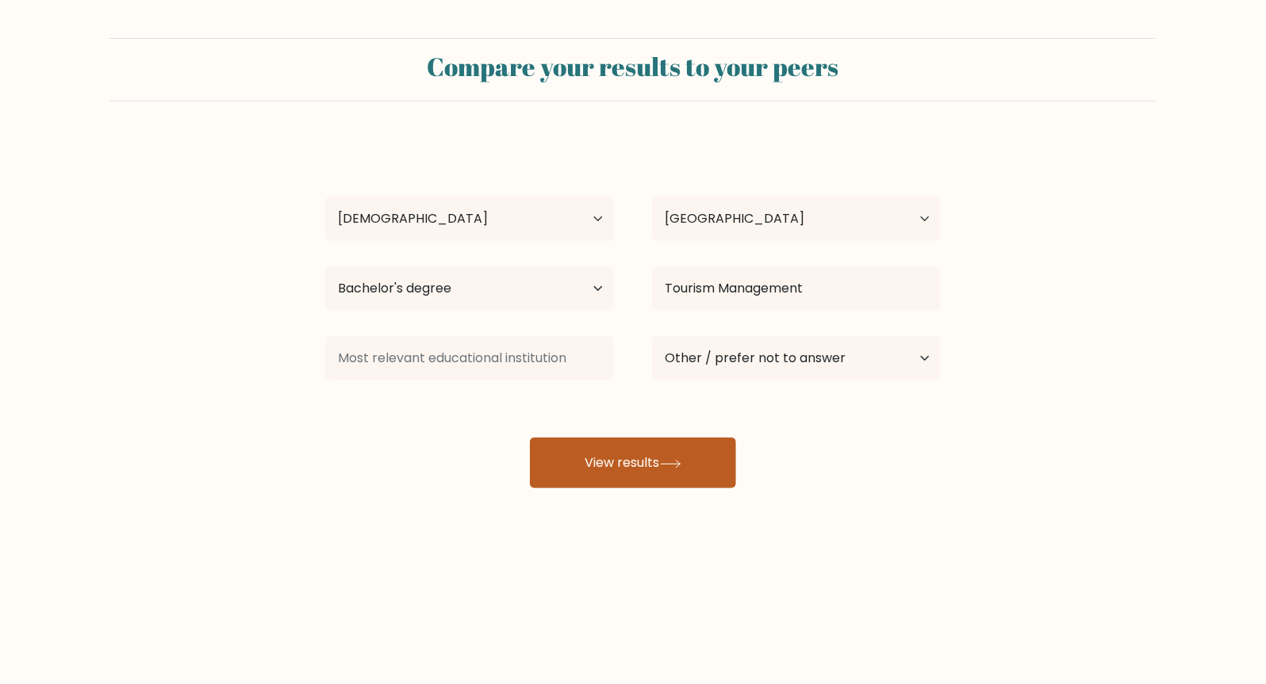
click at [646, 465] on button "View results" at bounding box center [633, 463] width 206 height 51
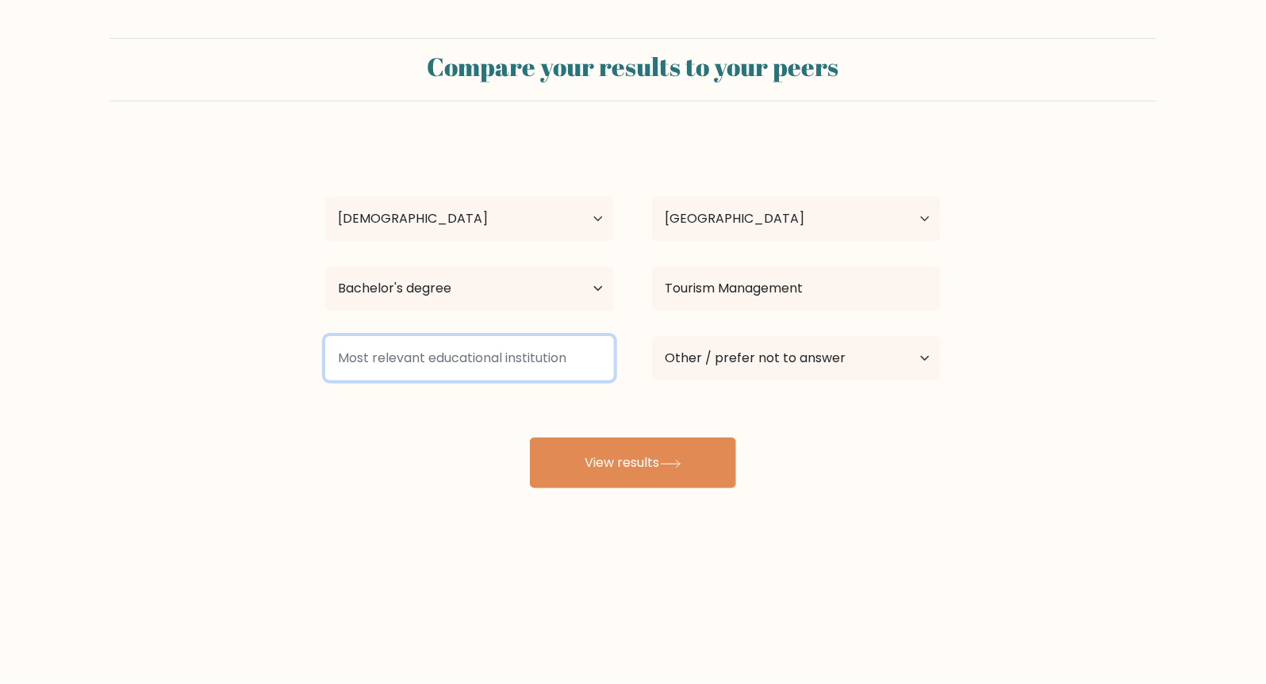
click at [498, 343] on input at bounding box center [469, 358] width 289 height 44
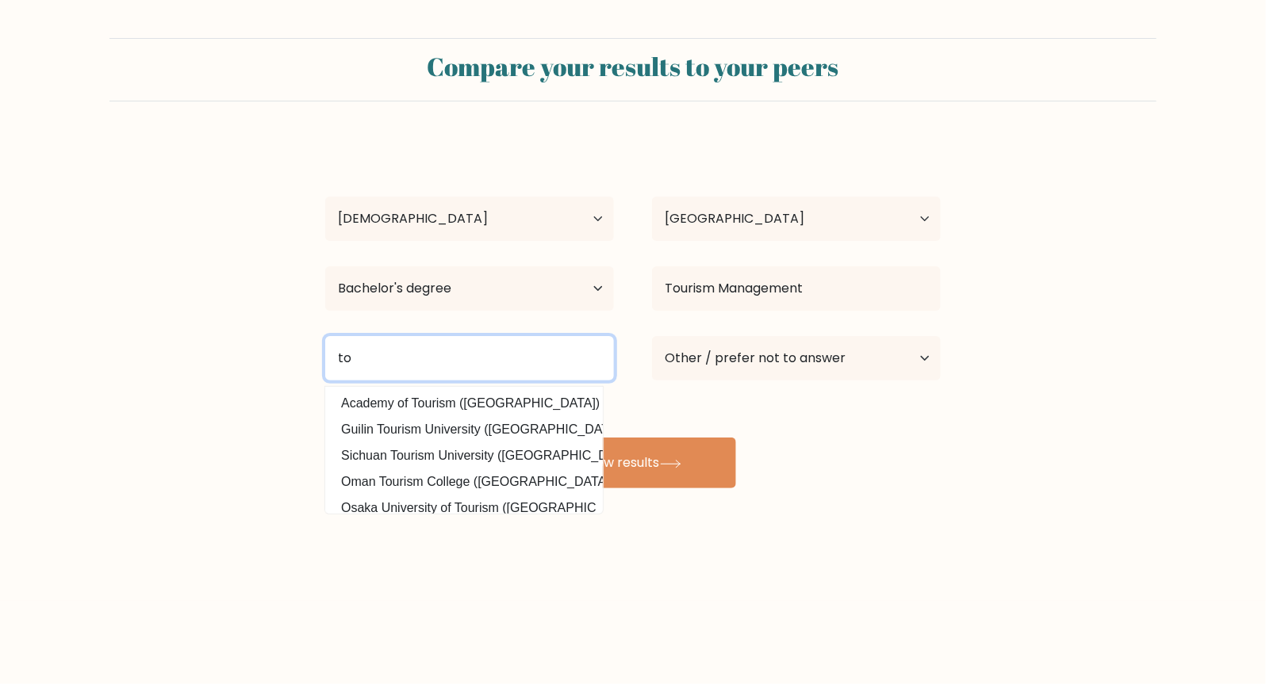
type input "t"
type input "a"
type input "p"
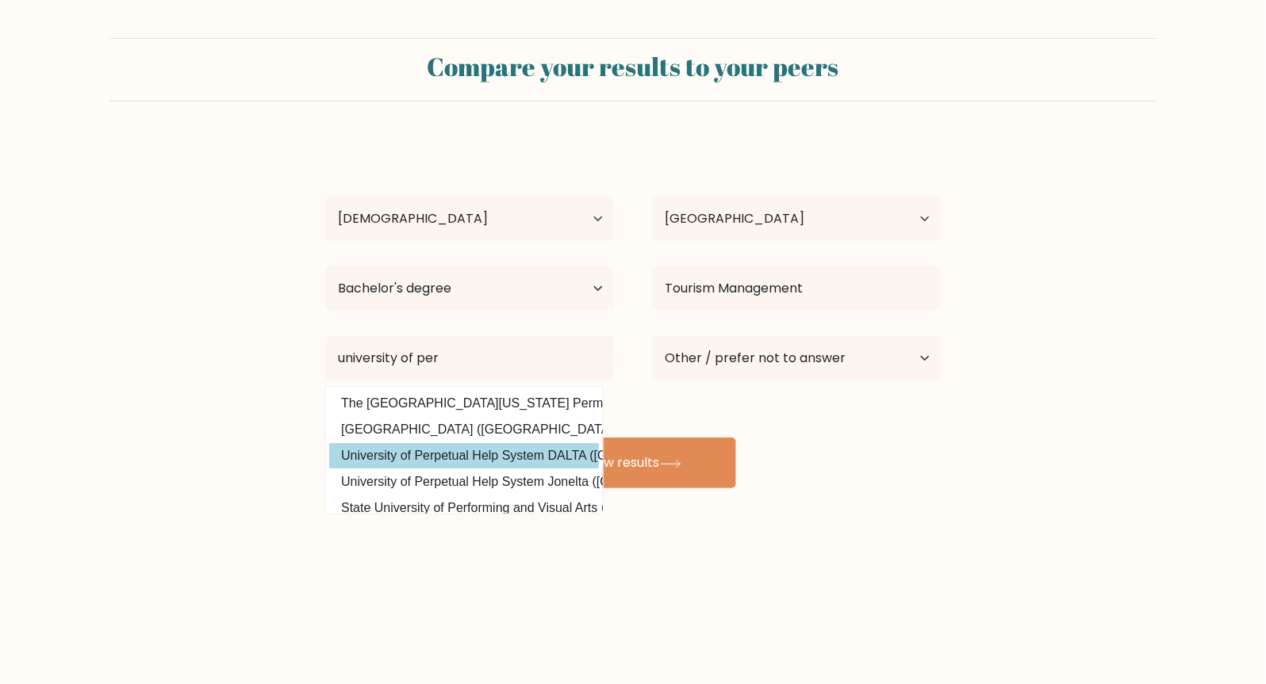
click at [460, 454] on option "University of Perpetual Help System DALTA ([GEOGRAPHIC_DATA])" at bounding box center [464, 455] width 270 height 25
type input "University of Perpetual Help System DALTA"
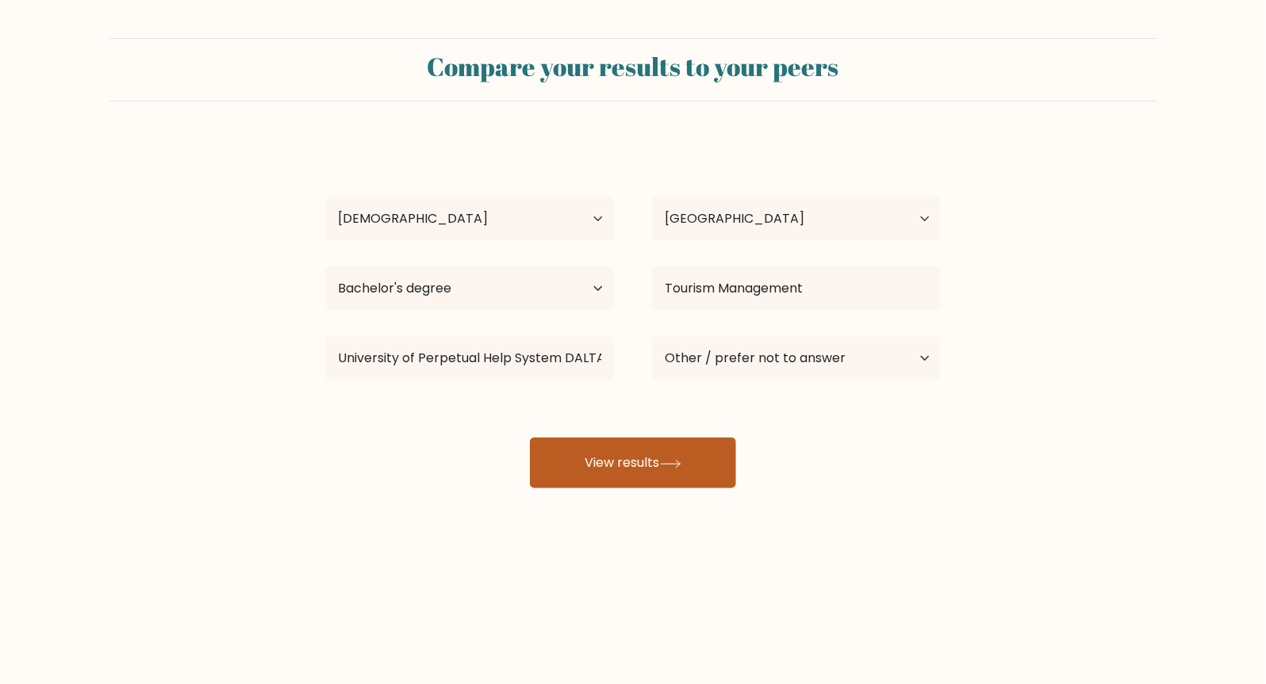
click at [594, 466] on button "View results" at bounding box center [633, 463] width 206 height 51
